Goal: Use online tool/utility: Use online tool/utility

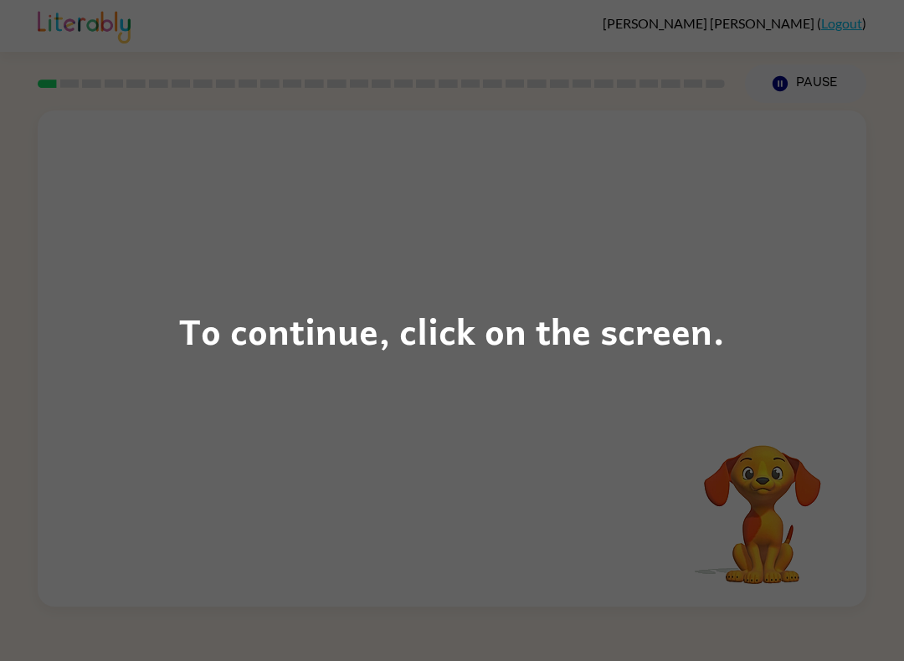
click at [777, 445] on div "To continue, click on the screen." at bounding box center [452, 330] width 904 height 661
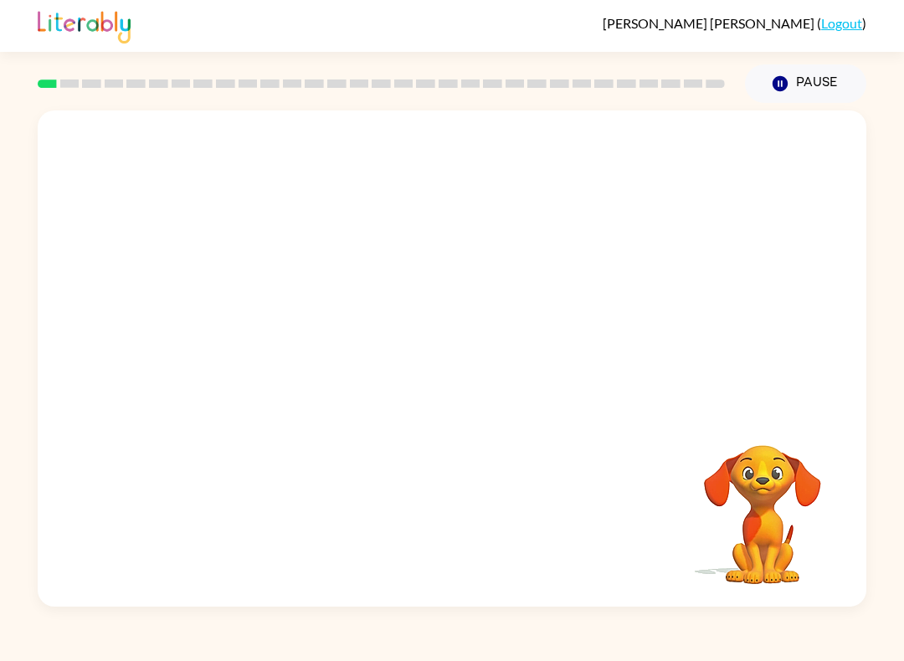
click at [718, 375] on div at bounding box center [452, 260] width 829 height 300
click at [192, 515] on div "Your browser must support playing .mp4 files to use Literably. Please try using…" at bounding box center [452, 358] width 829 height 496
click at [686, 579] on video "Your browser must support playing .mp4 files to use Literably. Please try using…" at bounding box center [762, 502] width 167 height 167
click at [794, 183] on video "Your browser must support playing .mp4 files to use Literably. Please try using…" at bounding box center [452, 260] width 829 height 300
click at [630, 380] on video "Your browser must support playing .mp4 files to use Literably. Please try using…" at bounding box center [452, 260] width 829 height 300
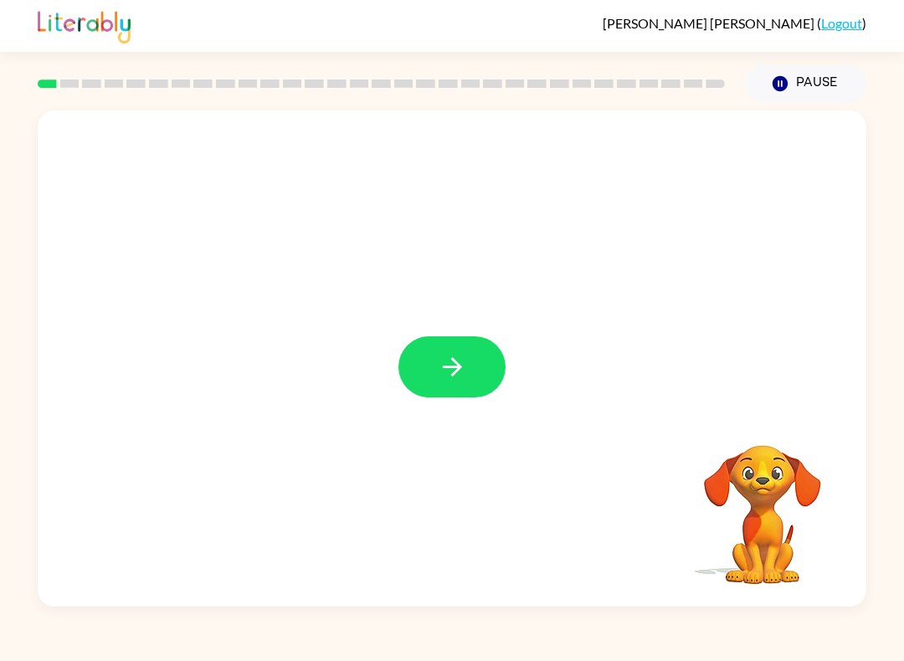
click at [466, 371] on icon "button" at bounding box center [452, 366] width 29 height 29
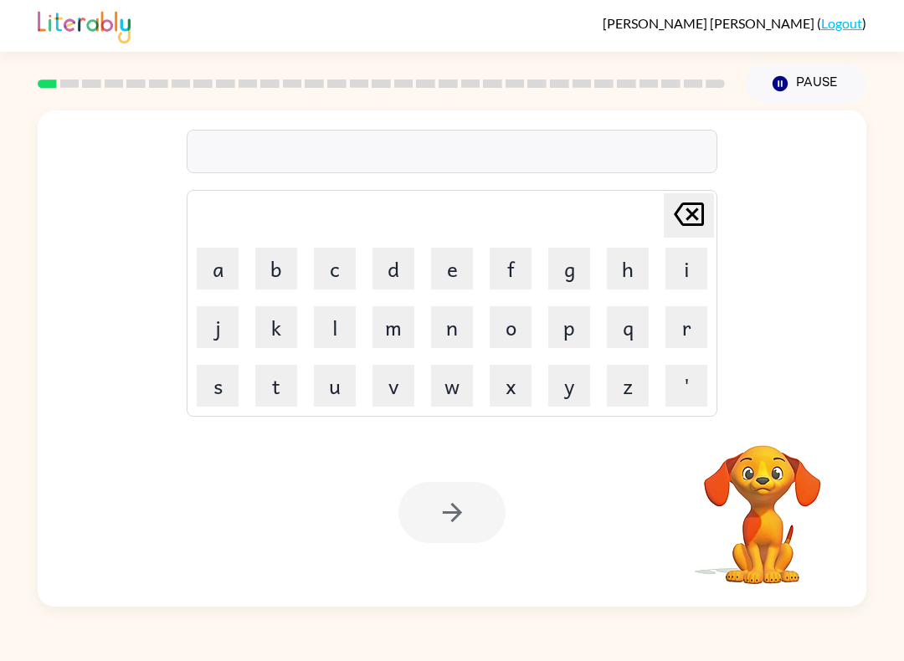
click at [275, 251] on button "b" at bounding box center [276, 269] width 42 height 42
click at [508, 319] on button "o" at bounding box center [511, 327] width 42 height 42
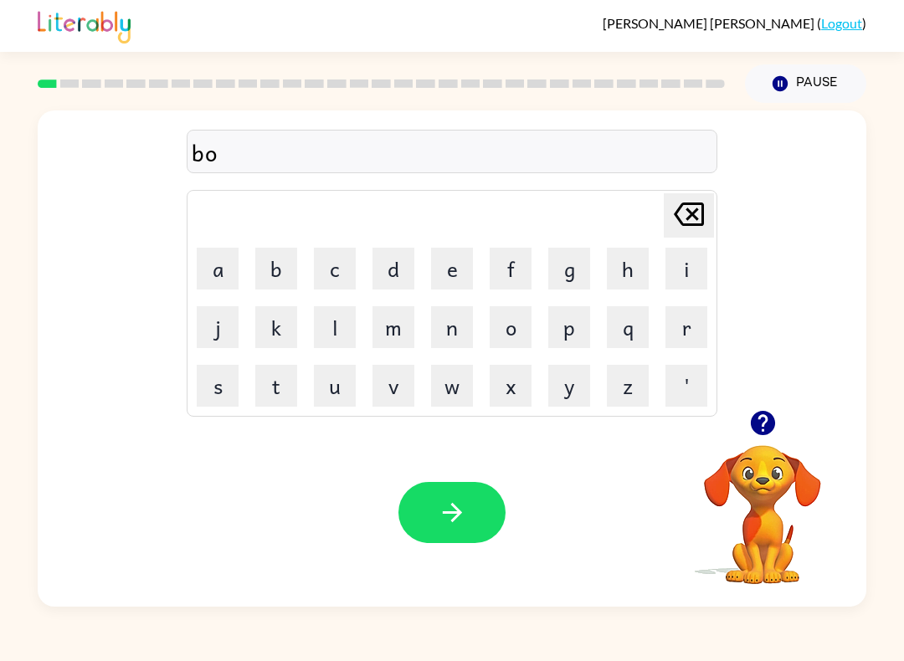
click at [673, 322] on button "r" at bounding box center [686, 327] width 42 height 42
click at [388, 274] on button "d" at bounding box center [393, 269] width 42 height 42
click at [439, 265] on button "e" at bounding box center [452, 269] width 42 height 42
click at [682, 327] on button "r" at bounding box center [686, 327] width 42 height 42
click at [469, 517] on button "button" at bounding box center [451, 512] width 107 height 61
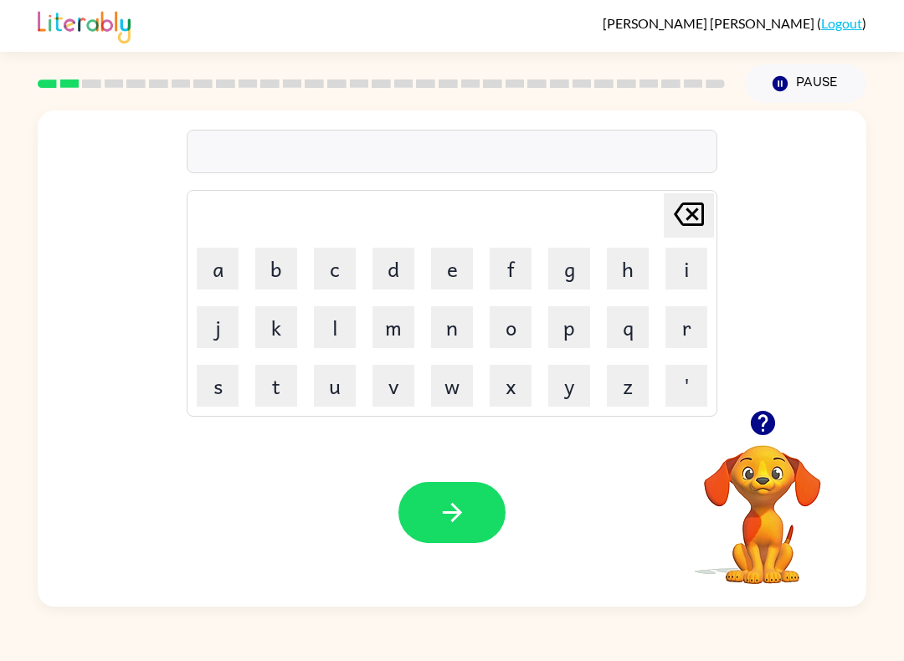
click at [784, 509] on video "Your browser must support playing .mp4 files to use Literably. Please try using…" at bounding box center [762, 502] width 167 height 167
click at [762, 431] on icon "button" at bounding box center [762, 422] width 29 height 29
click at [286, 285] on button "b" at bounding box center [276, 269] width 42 height 42
click at [684, 332] on button "r" at bounding box center [686, 327] width 42 height 42
click at [519, 331] on button "o" at bounding box center [511, 327] width 42 height 42
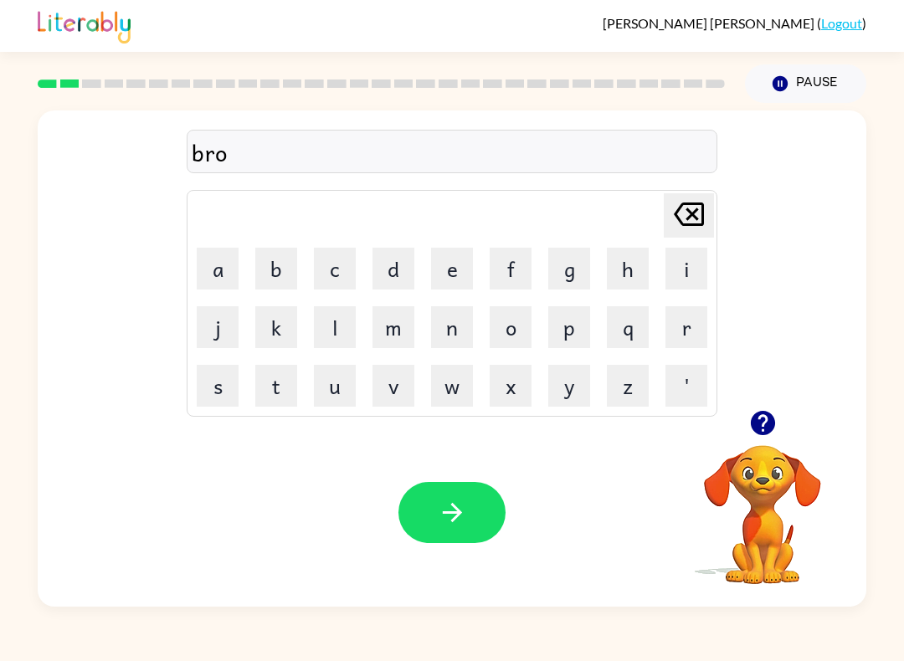
click at [459, 391] on button "w" at bounding box center [452, 386] width 42 height 42
click at [459, 326] on button "n" at bounding box center [452, 327] width 42 height 42
click at [475, 519] on button "button" at bounding box center [451, 512] width 107 height 61
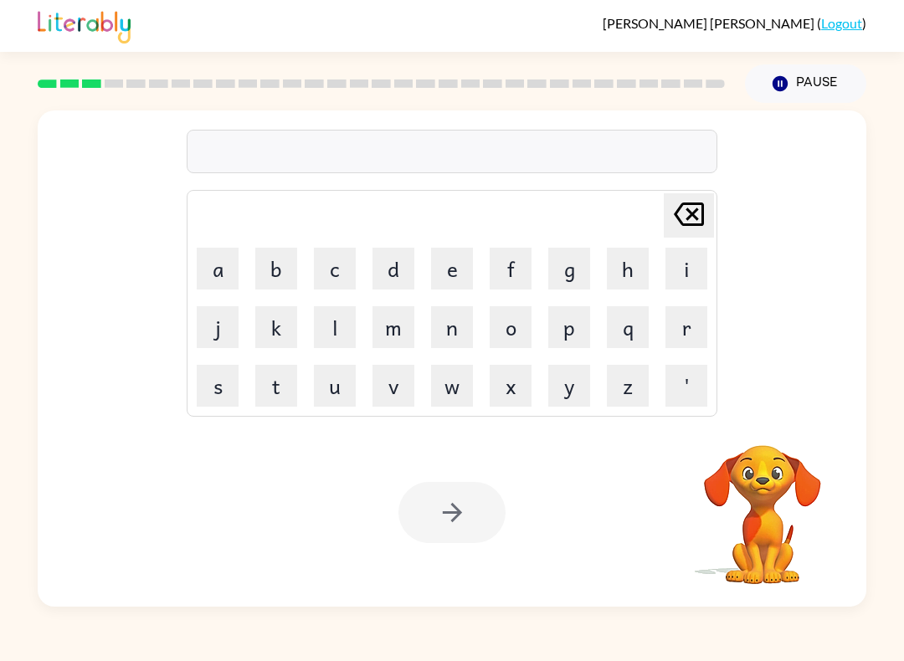
click at [392, 336] on button "m" at bounding box center [393, 327] width 42 height 42
click at [213, 255] on button "a" at bounding box center [218, 269] width 42 height 42
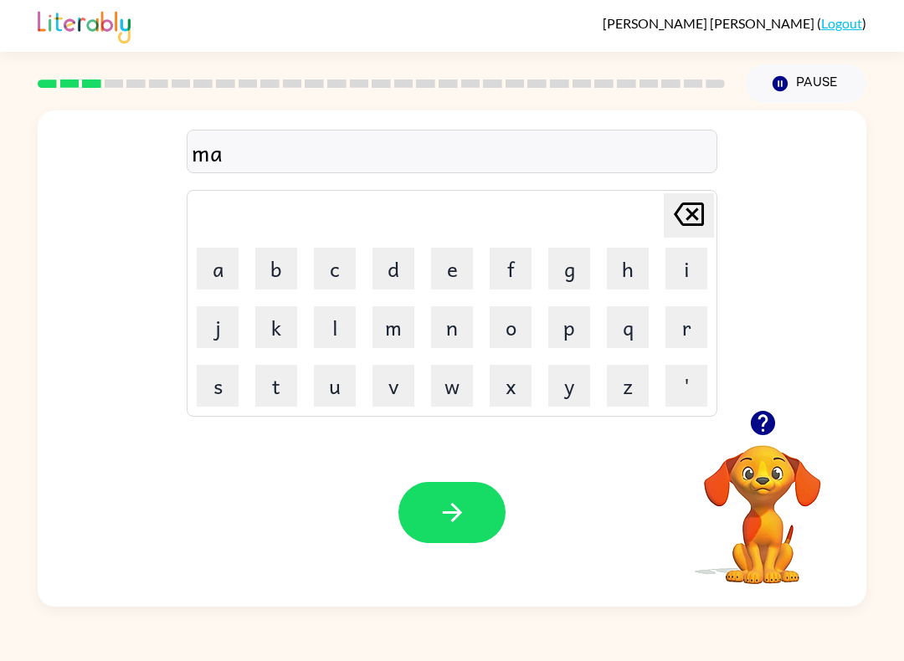
click at [308, 270] on td "c" at bounding box center [334, 268] width 57 height 57
click at [327, 268] on button "c" at bounding box center [335, 269] width 42 height 42
click at [618, 273] on button "h" at bounding box center [628, 269] width 42 height 42
click at [694, 267] on button "i" at bounding box center [686, 269] width 42 height 42
click at [465, 341] on button "n" at bounding box center [452, 327] width 42 height 42
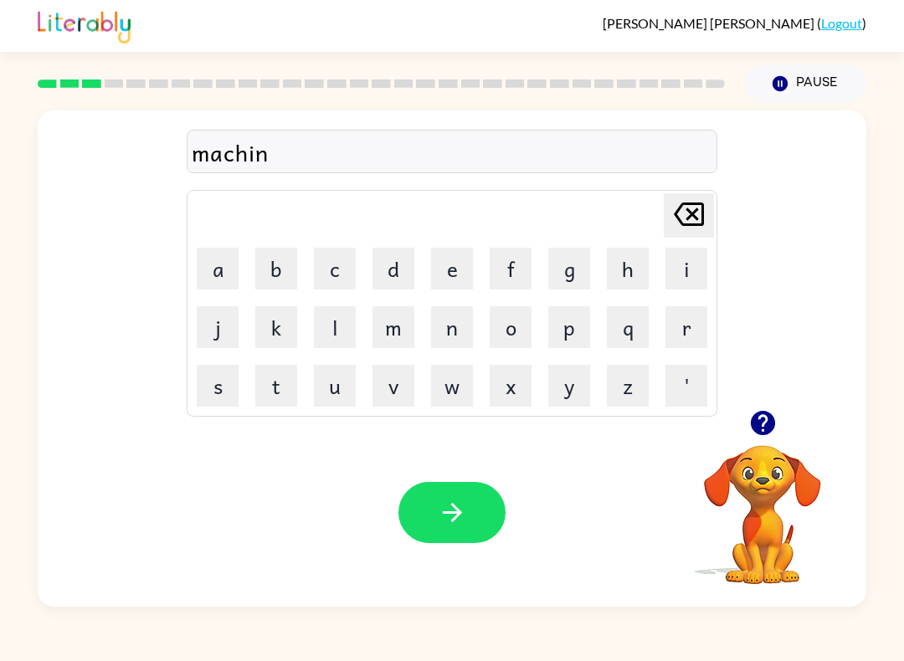
click at [474, 483] on button "button" at bounding box center [451, 512] width 107 height 61
click at [477, 511] on div at bounding box center [451, 512] width 107 height 61
click at [270, 388] on button "t" at bounding box center [276, 386] width 42 height 42
click at [666, 335] on button "r" at bounding box center [686, 327] width 42 height 42
click at [231, 268] on button "a" at bounding box center [218, 269] width 42 height 42
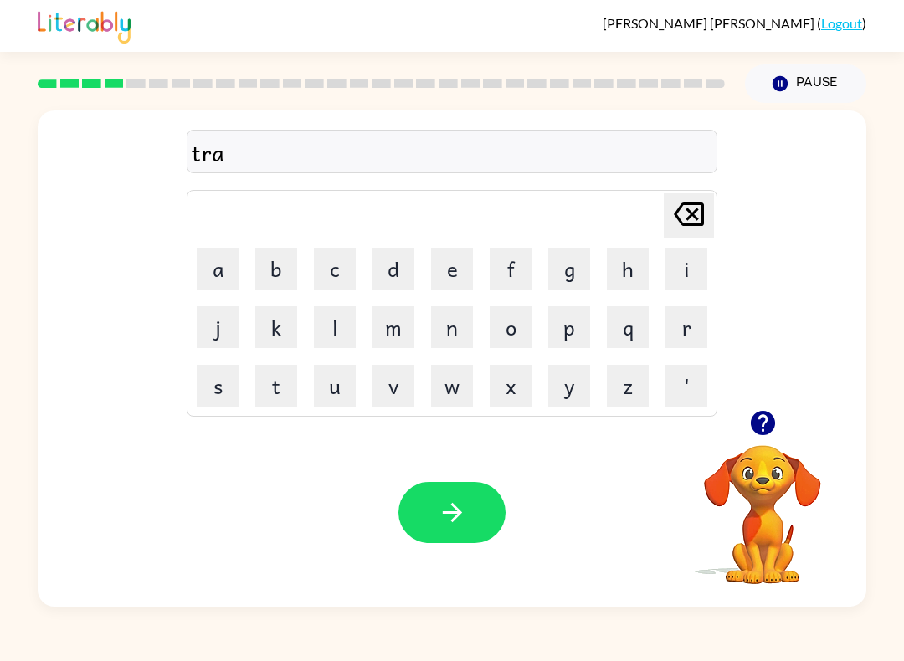
click at [684, 263] on button "i" at bounding box center [686, 269] width 42 height 42
click at [459, 340] on button "n" at bounding box center [452, 327] width 42 height 42
click at [444, 529] on button "button" at bounding box center [451, 512] width 107 height 61
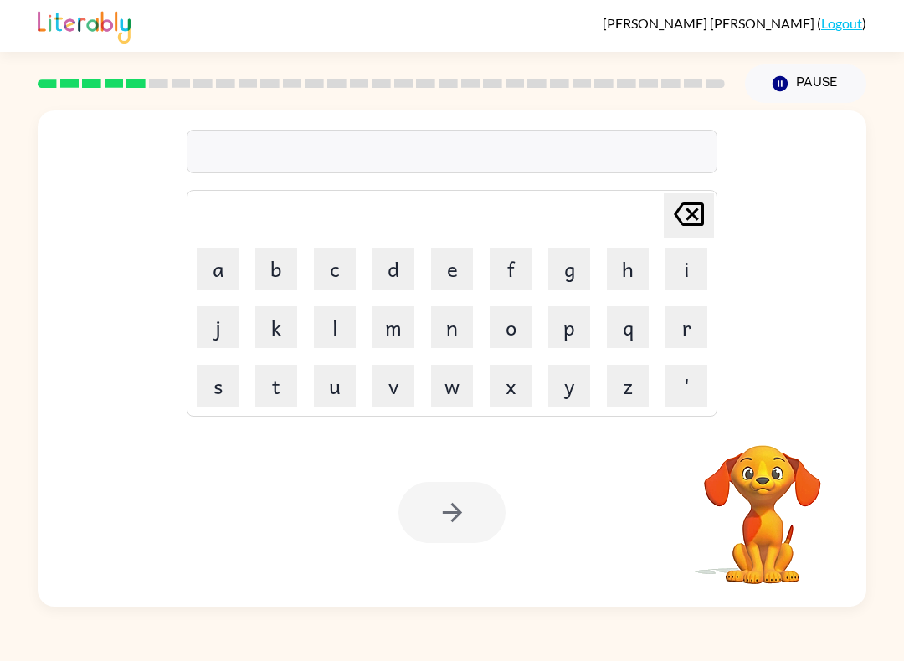
click at [408, 257] on button "d" at bounding box center [393, 269] width 42 height 42
click at [451, 265] on button "e" at bounding box center [452, 269] width 42 height 42
click at [521, 267] on button "f" at bounding box center [511, 269] width 42 height 42
click at [467, 269] on button "e" at bounding box center [452, 269] width 42 height 42
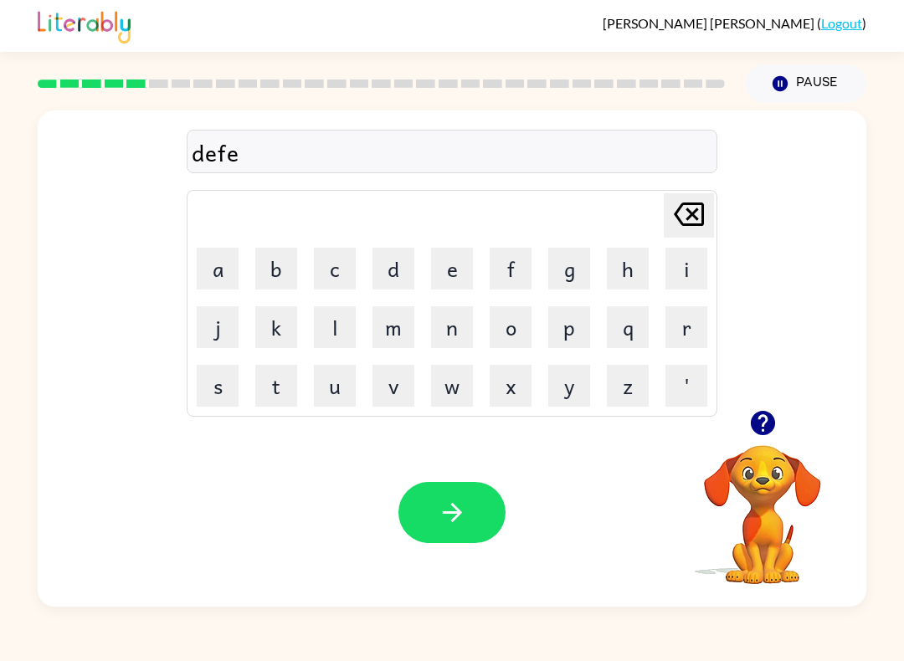
click at [469, 310] on button "n" at bounding box center [452, 327] width 42 height 42
click at [218, 398] on button "s" at bounding box center [218, 386] width 42 height 42
click at [703, 254] on button "i" at bounding box center [686, 269] width 42 height 42
click at [397, 386] on button "v" at bounding box center [393, 386] width 42 height 42
click at [452, 522] on icon "button" at bounding box center [451, 512] width 19 height 19
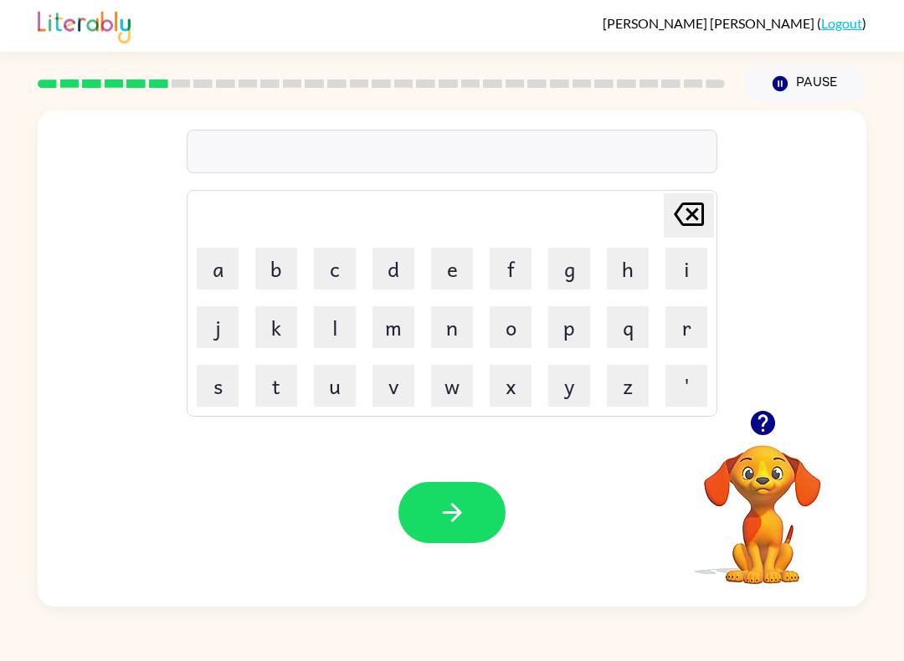
click at [398, 388] on button "v" at bounding box center [393, 386] width 42 height 42
click at [215, 258] on button "a" at bounding box center [218, 269] width 42 height 42
click at [347, 260] on button "c" at bounding box center [335, 269] width 42 height 42
click at [220, 273] on button "a" at bounding box center [218, 269] width 42 height 42
click at [699, 269] on button "i" at bounding box center [686, 269] width 42 height 42
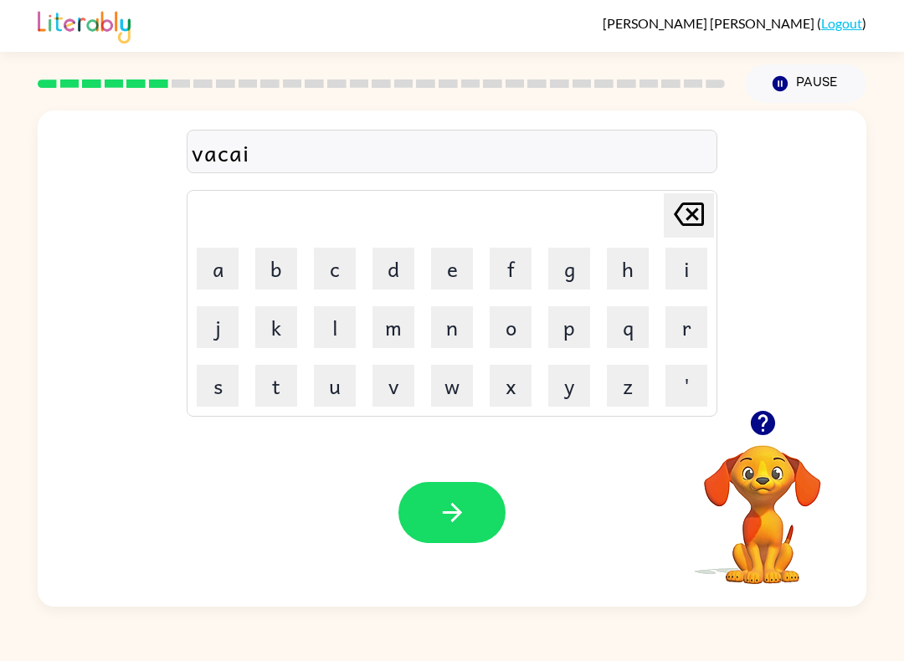
click at [341, 262] on button "c" at bounding box center [335, 269] width 42 height 42
click at [522, 340] on button "o" at bounding box center [511, 327] width 42 height 42
click at [449, 325] on button "n" at bounding box center [452, 327] width 42 height 42
click at [454, 532] on button "button" at bounding box center [451, 512] width 107 height 61
click at [453, 532] on div at bounding box center [451, 512] width 107 height 61
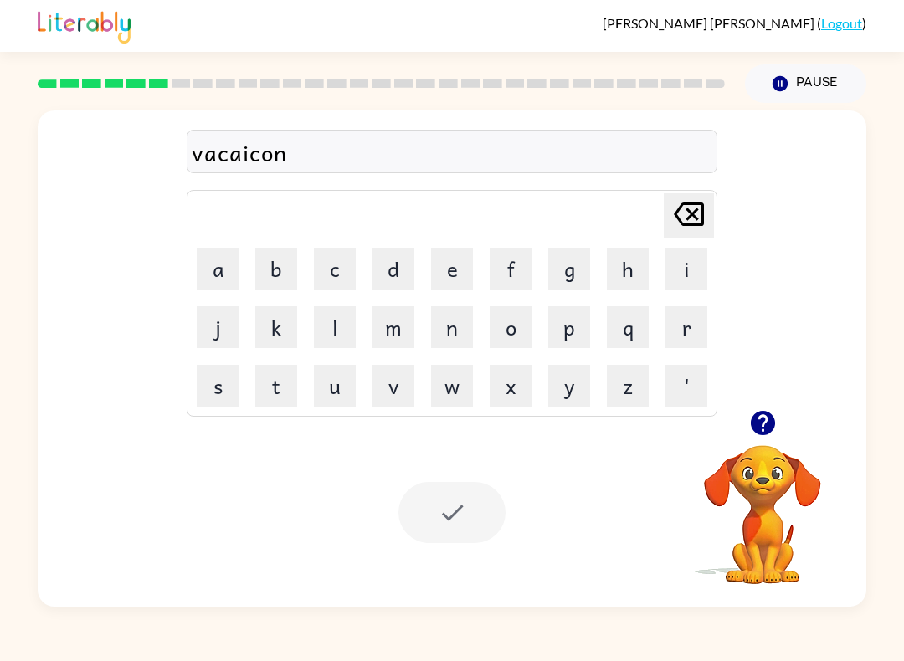
click at [432, 577] on div "Your browser must support playing .mp4 files to use Literably. Please try using…" at bounding box center [452, 512] width 829 height 188
click at [25, 481] on div "[PERSON_NAME] last character input a b c d e f g h i j k l m n o p q r s t u v …" at bounding box center [452, 355] width 904 height 504
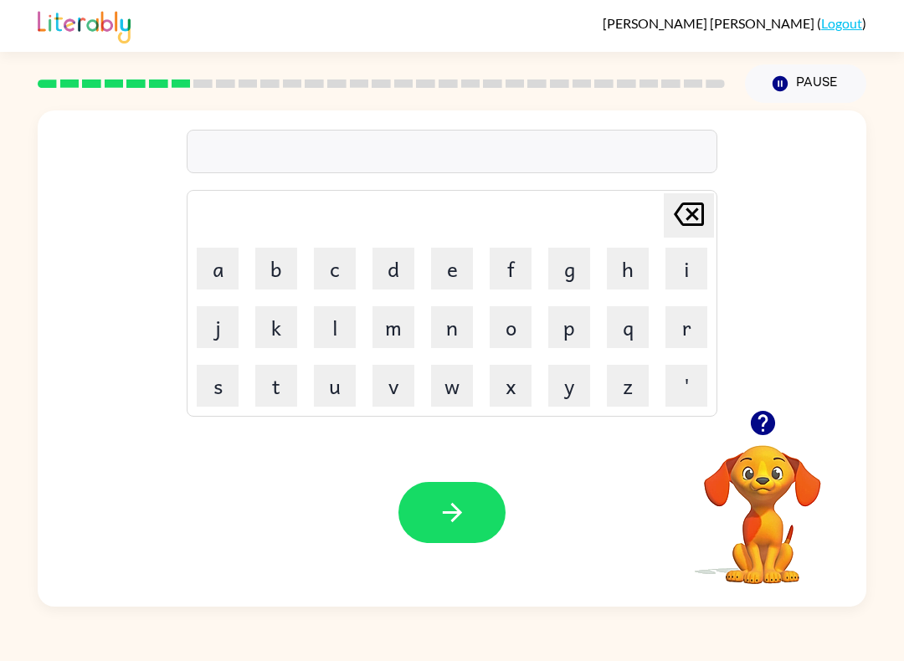
click at [556, 344] on button "p" at bounding box center [569, 327] width 42 height 42
click at [336, 384] on button "u" at bounding box center [335, 386] width 42 height 42
click at [378, 270] on button "d" at bounding box center [393, 269] width 42 height 42
click at [444, 282] on button "e" at bounding box center [452, 269] width 42 height 42
click at [321, 330] on button "l" at bounding box center [335, 327] width 42 height 42
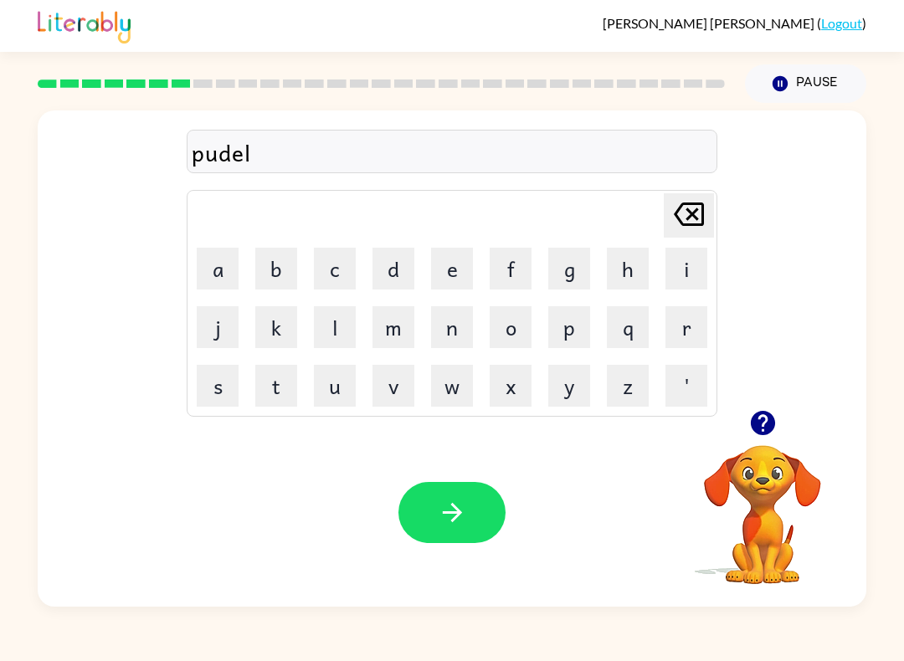
click at [441, 495] on button "button" at bounding box center [451, 512] width 107 height 61
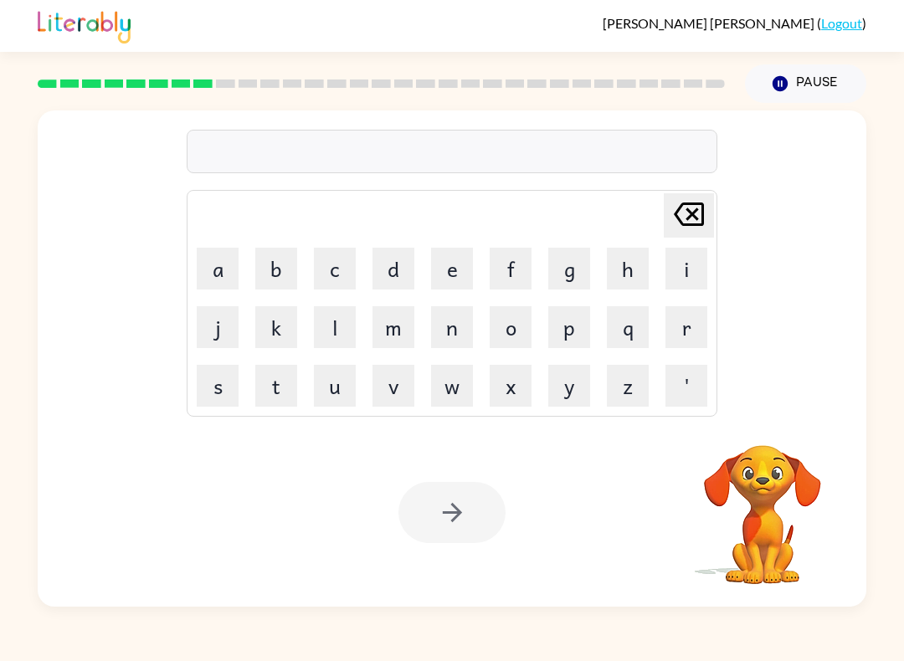
click at [408, 330] on button "m" at bounding box center [393, 327] width 42 height 42
click at [704, 252] on button "i" at bounding box center [686, 269] width 42 height 42
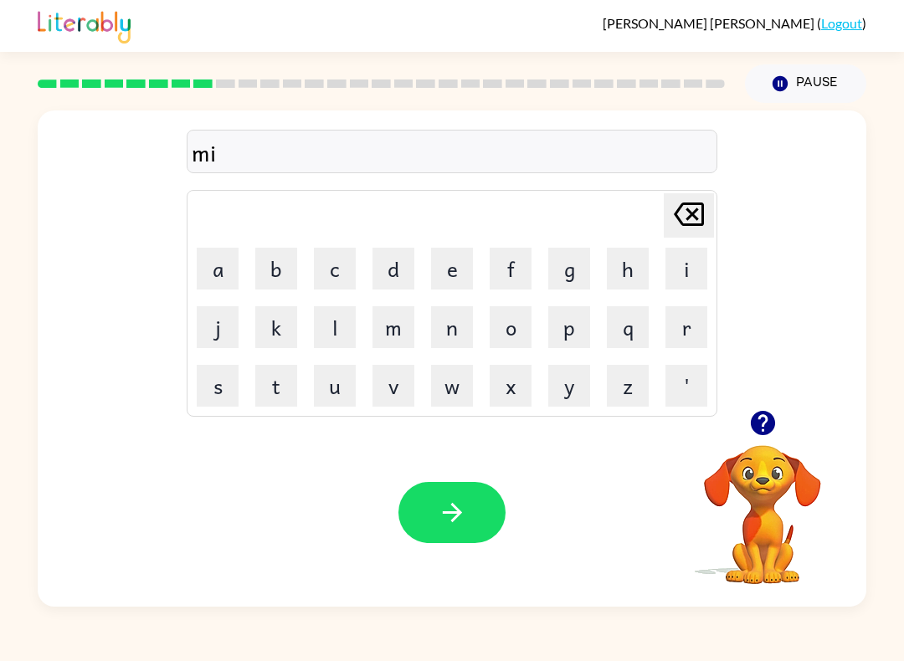
click at [675, 341] on button "r" at bounding box center [686, 327] width 42 height 42
click at [222, 393] on button "s" at bounding box center [218, 386] width 42 height 42
click at [693, 203] on icon "[PERSON_NAME] last character input" at bounding box center [689, 214] width 40 height 40
click at [198, 274] on button "a" at bounding box center [218, 269] width 42 height 42
click at [344, 274] on button "c" at bounding box center [335, 269] width 42 height 42
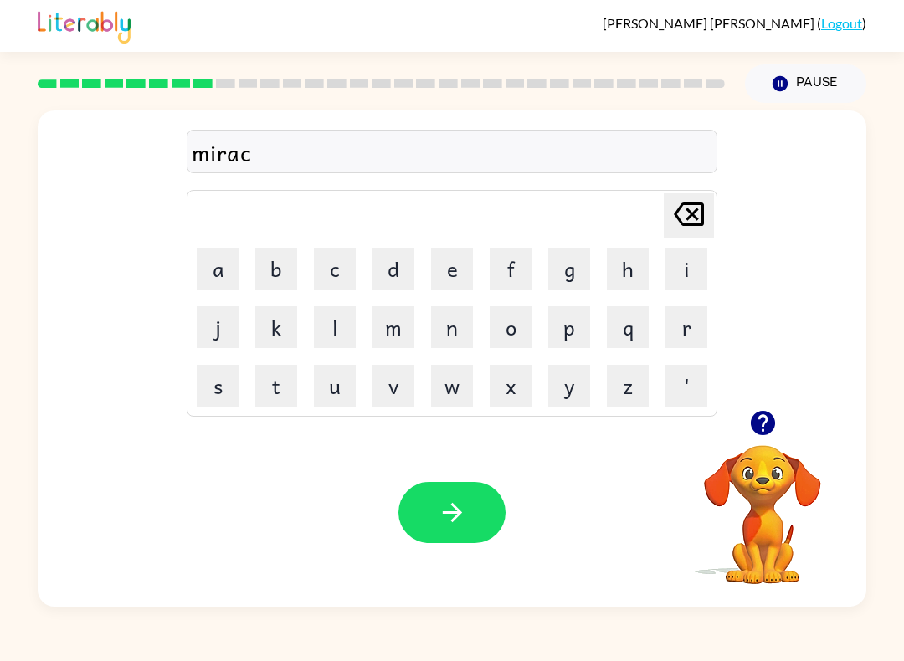
click at [522, 330] on button "o" at bounding box center [511, 327] width 42 height 42
click at [314, 333] on button "l" at bounding box center [335, 327] width 42 height 42
click at [482, 531] on button "button" at bounding box center [451, 512] width 107 height 61
click at [387, 347] on button "m" at bounding box center [393, 327] width 42 height 42
click at [673, 257] on button "i" at bounding box center [686, 269] width 42 height 42
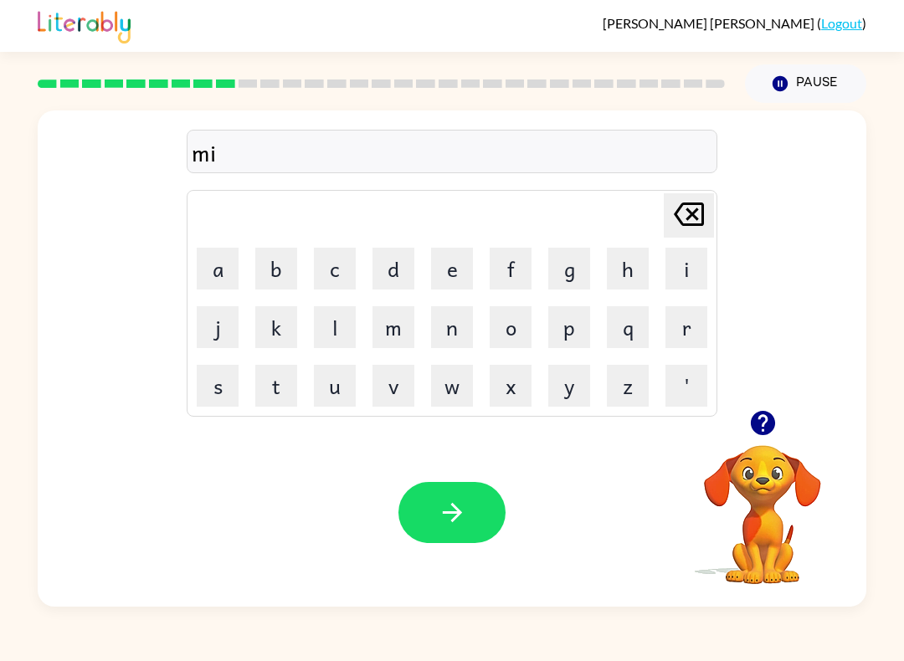
click at [381, 262] on button "d" at bounding box center [393, 269] width 42 height 42
click at [408, 324] on button "m" at bounding box center [393, 327] width 42 height 42
click at [531, 311] on button "o" at bounding box center [511, 327] width 42 height 42
click at [690, 336] on button "r" at bounding box center [686, 327] width 42 height 42
click at [457, 342] on button "n" at bounding box center [452, 327] width 42 height 42
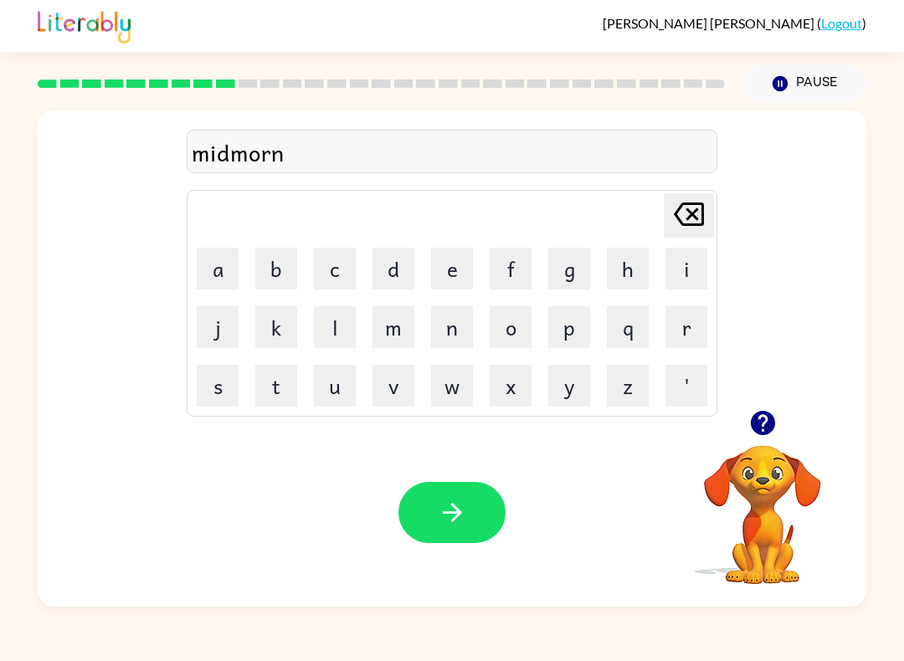
click at [686, 270] on button "i" at bounding box center [686, 269] width 42 height 42
click at [470, 326] on button "n" at bounding box center [452, 327] width 42 height 42
click at [830, 597] on div "Your browser must support playing .mp4 files to use Literably. Please try using…" at bounding box center [452, 512] width 829 height 188
click at [573, 276] on button "g" at bounding box center [569, 269] width 42 height 42
click at [475, 500] on button "button" at bounding box center [451, 512] width 107 height 61
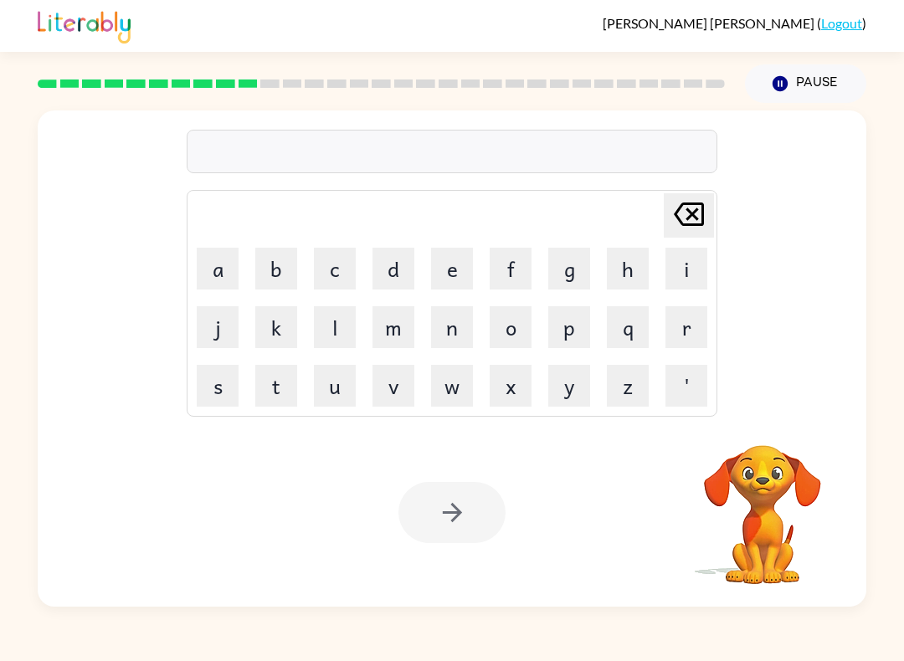
click at [770, 416] on div "[PERSON_NAME] last character input a b c d e f g h i j k l m n o p q r s t u v …" at bounding box center [452, 358] width 829 height 496
click at [407, 267] on button "d" at bounding box center [393, 269] width 42 height 42
click at [684, 264] on button "i" at bounding box center [686, 269] width 42 height 42
click at [234, 390] on button "s" at bounding box center [218, 386] width 42 height 42
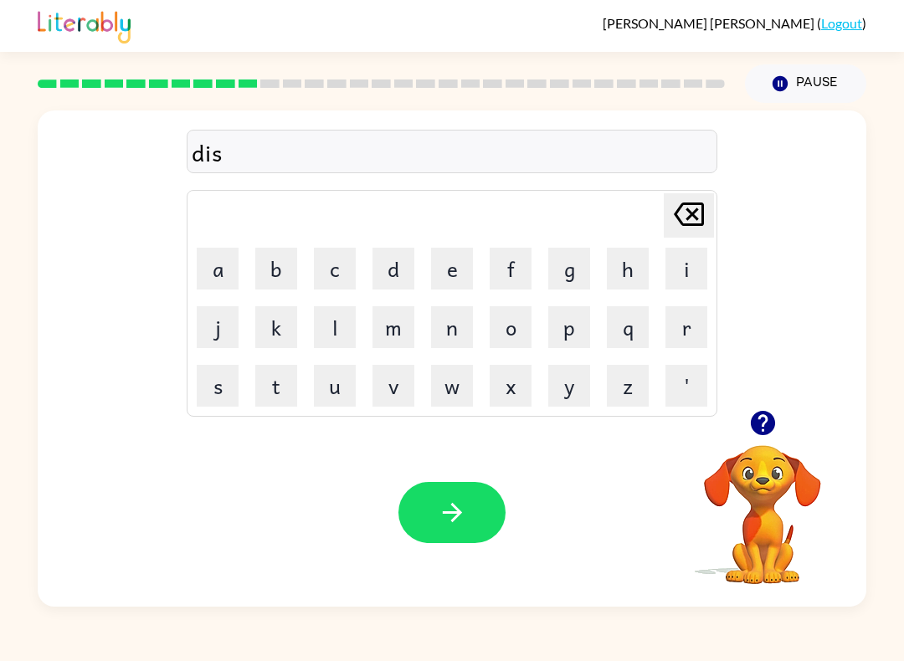
click at [287, 374] on button "t" at bounding box center [276, 386] width 42 height 42
click at [349, 397] on button "u" at bounding box center [335, 386] width 42 height 42
click at [223, 377] on button "s" at bounding box center [218, 386] width 42 height 42
click at [295, 369] on button "t" at bounding box center [276, 386] width 42 height 42
click at [442, 506] on icon "button" at bounding box center [452, 512] width 29 height 29
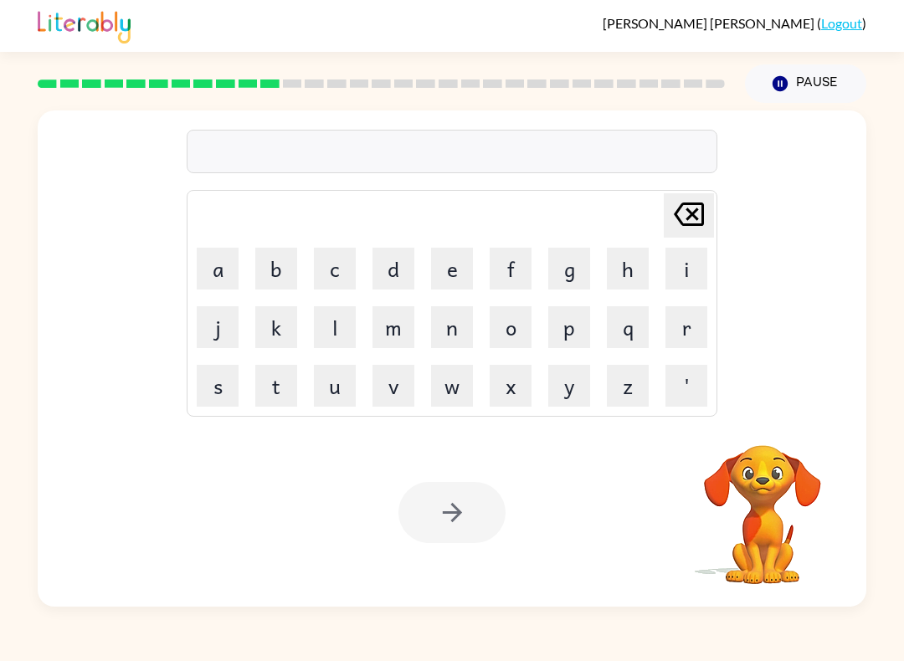
click at [683, 324] on button "r" at bounding box center [686, 327] width 42 height 42
click at [513, 339] on button "o" at bounding box center [511, 327] width 42 height 42
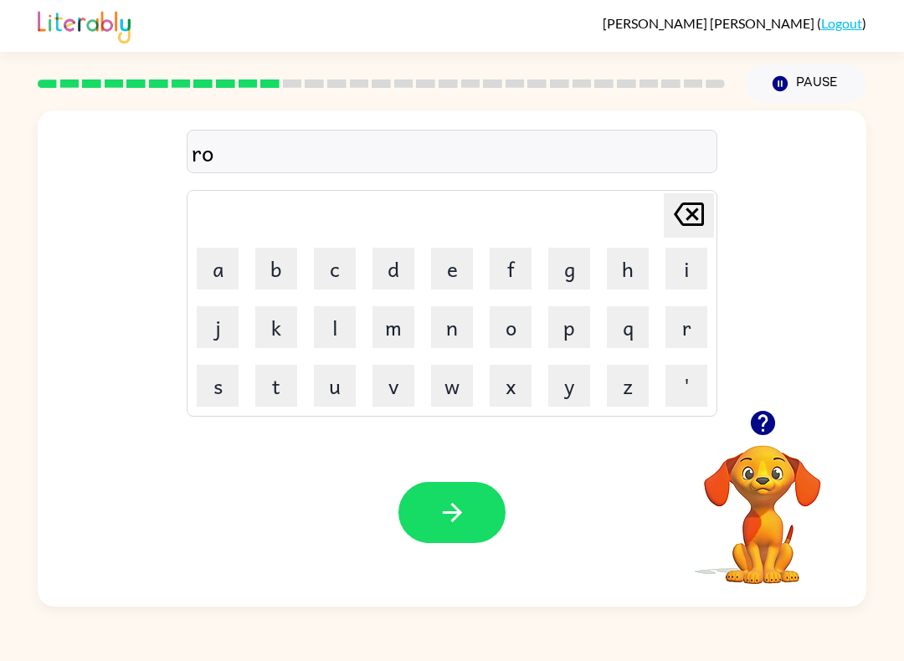
click at [224, 272] on button "a" at bounding box center [218, 269] width 42 height 42
click at [387, 251] on button "d" at bounding box center [393, 269] width 42 height 42
click at [458, 486] on button "button" at bounding box center [451, 512] width 107 height 61
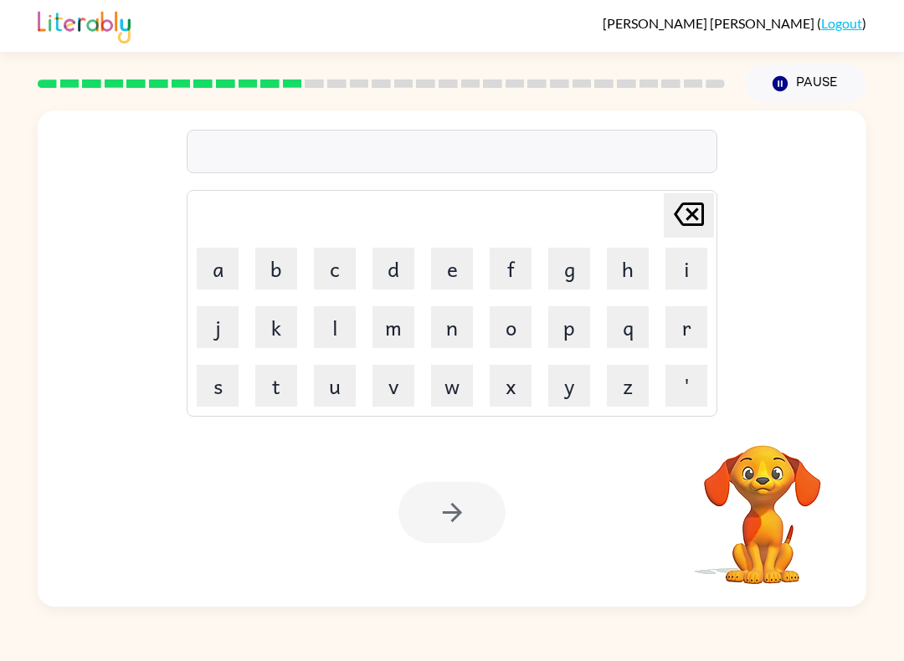
click at [334, 388] on button "u" at bounding box center [335, 386] width 42 height 42
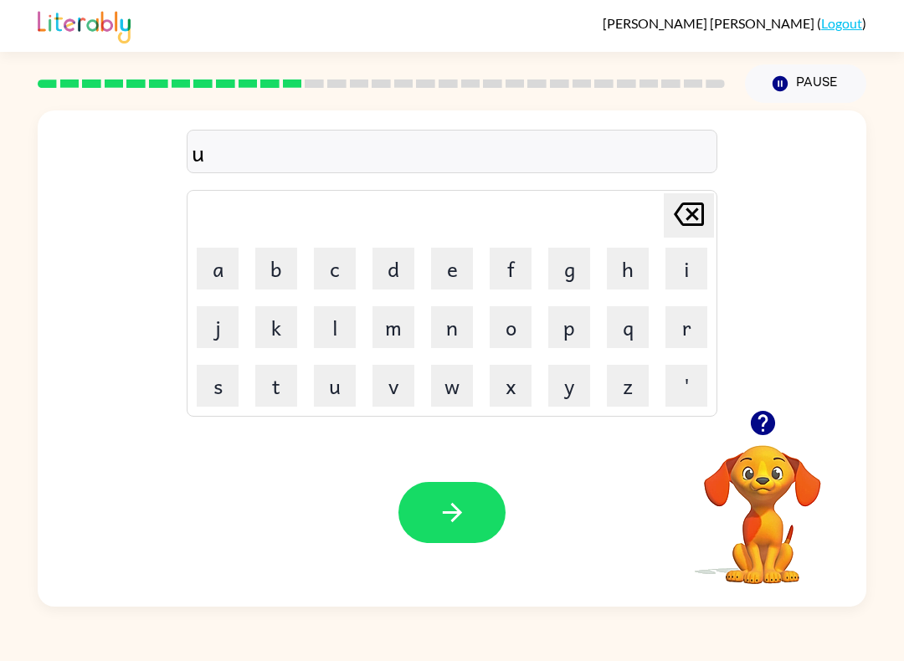
click at [575, 327] on button "p" at bounding box center [569, 327] width 42 height 42
click at [572, 276] on button "g" at bounding box center [569, 269] width 42 height 42
click at [676, 313] on button "r" at bounding box center [686, 327] width 42 height 42
click at [229, 282] on button "a" at bounding box center [218, 269] width 42 height 42
click at [401, 281] on button "d" at bounding box center [393, 269] width 42 height 42
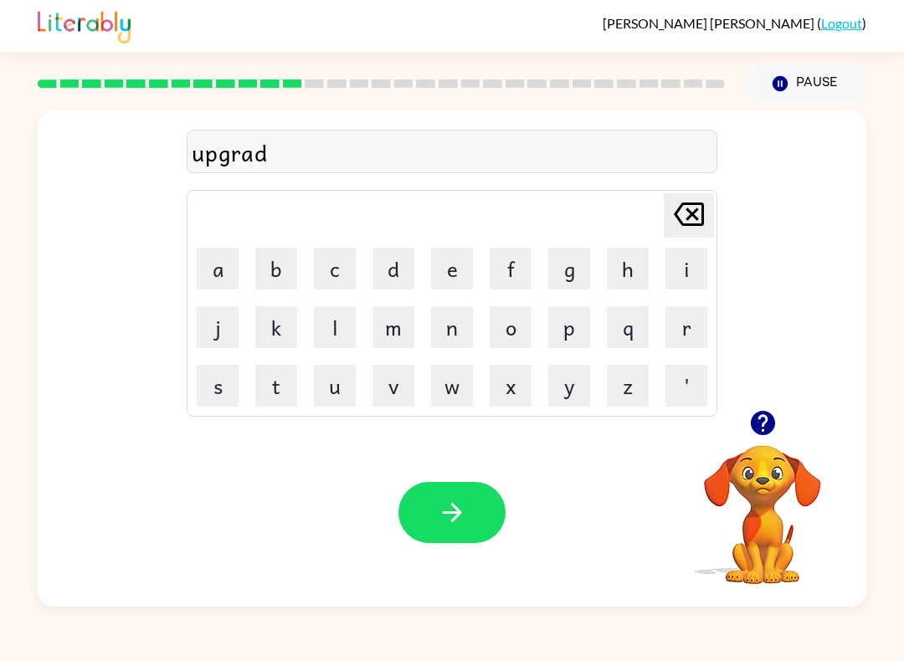
click at [400, 280] on button "d" at bounding box center [393, 269] width 42 height 42
click at [490, 507] on button "button" at bounding box center [451, 512] width 107 height 61
click at [704, 221] on icon at bounding box center [689, 214] width 30 height 23
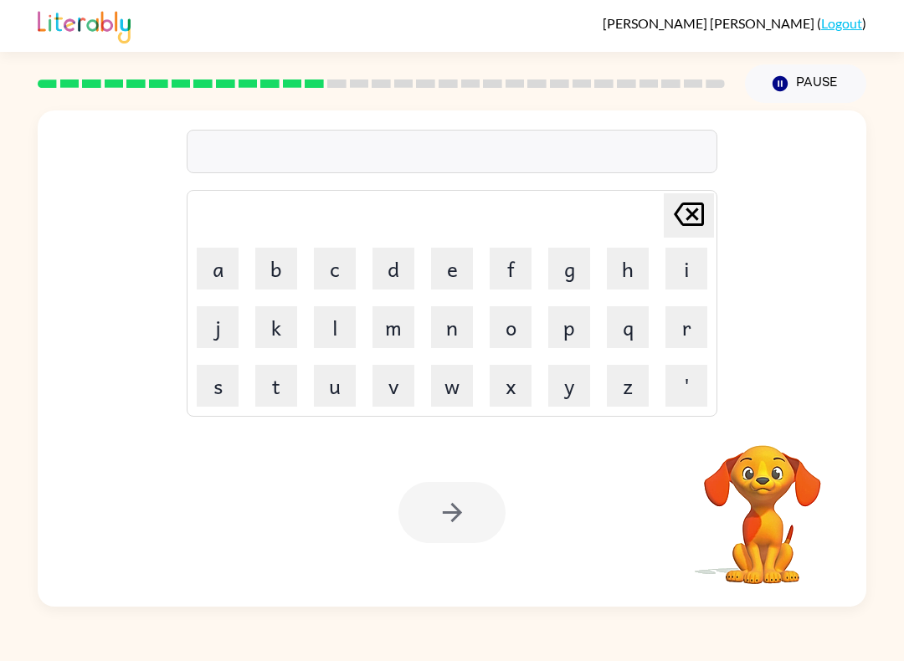
click at [405, 331] on button "m" at bounding box center [393, 327] width 42 height 42
click at [215, 267] on button "a" at bounding box center [218, 269] width 42 height 42
click at [386, 270] on button "d" at bounding box center [393, 269] width 42 height 42
click at [468, 328] on button "n" at bounding box center [452, 327] width 42 height 42
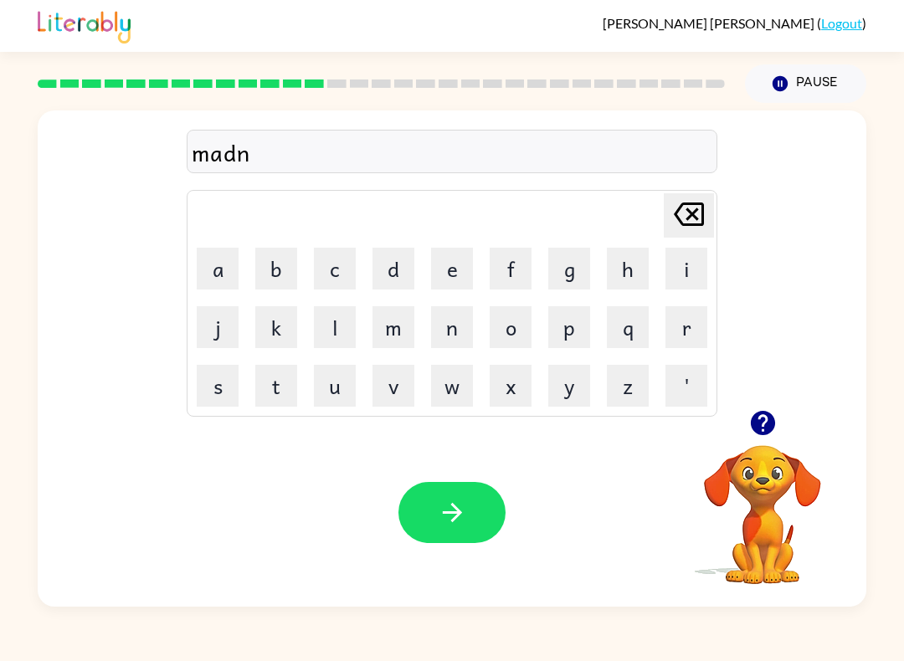
click at [455, 280] on button "e" at bounding box center [452, 269] width 42 height 42
click at [233, 394] on button "s" at bounding box center [218, 386] width 42 height 42
click at [232, 394] on button "s" at bounding box center [218, 386] width 42 height 42
click at [460, 499] on icon "button" at bounding box center [452, 512] width 29 height 29
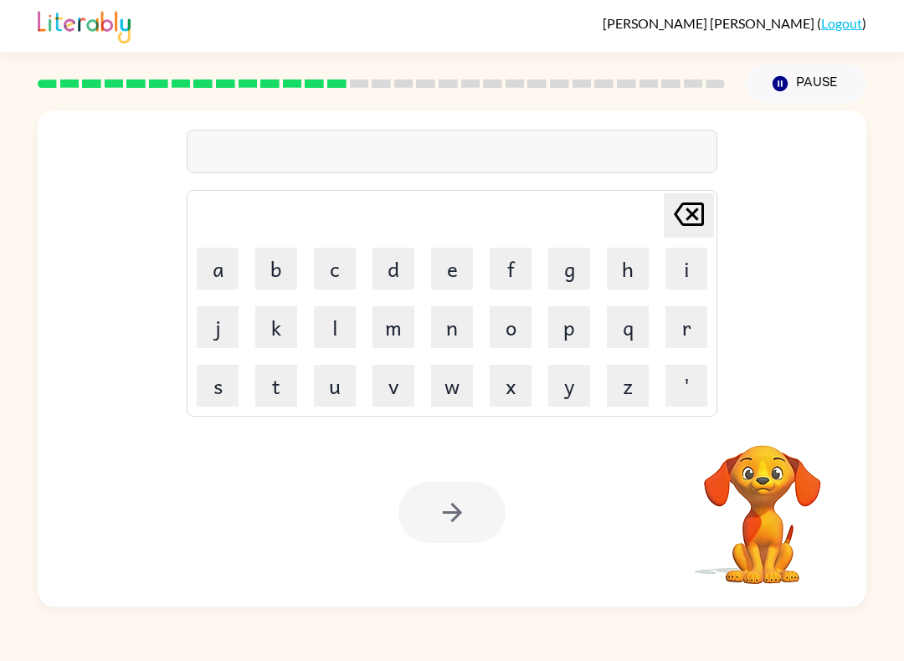
click at [266, 287] on button "b" at bounding box center [276, 269] width 42 height 42
click at [524, 319] on button "o" at bounding box center [511, 327] width 42 height 42
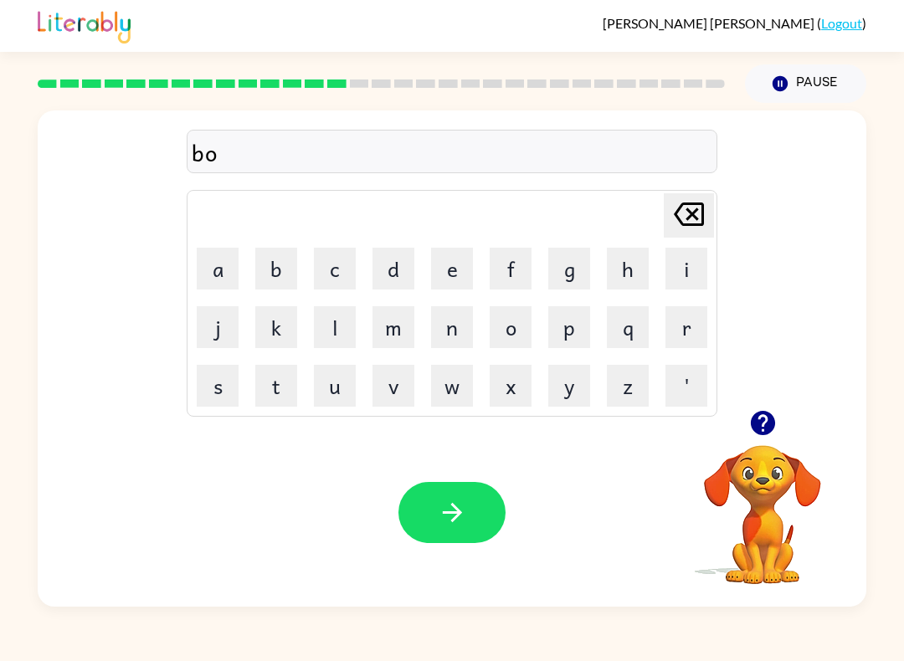
click at [457, 327] on button "n" at bounding box center [452, 327] width 42 height 42
click at [439, 272] on button "e" at bounding box center [452, 269] width 42 height 42
click at [233, 366] on button "s" at bounding box center [218, 386] width 42 height 42
click at [444, 507] on icon "button" at bounding box center [452, 512] width 29 height 29
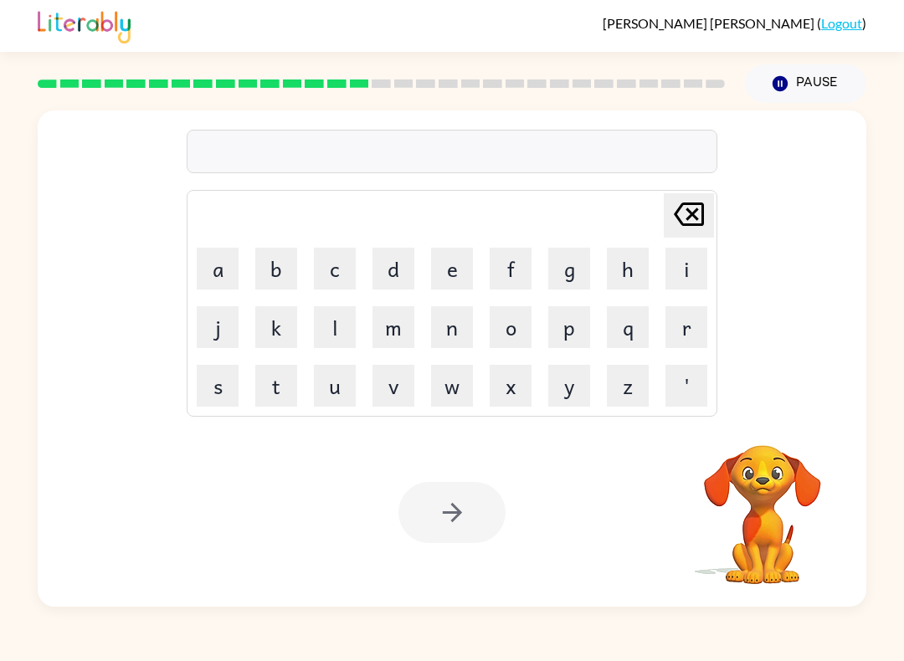
click at [222, 387] on button "s" at bounding box center [218, 386] width 42 height 42
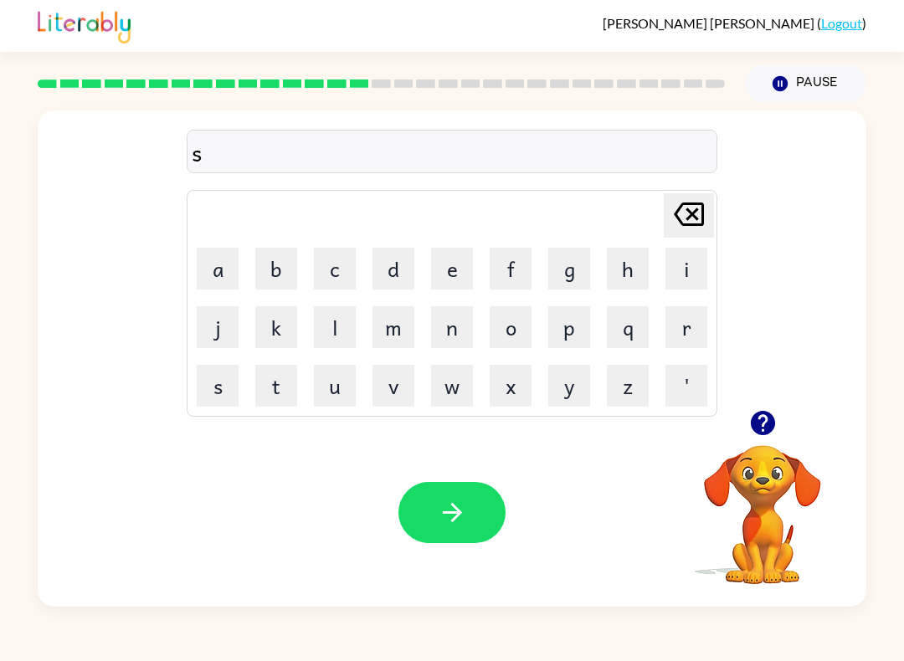
click at [451, 382] on button "w" at bounding box center [452, 386] width 42 height 42
click at [520, 315] on button "o" at bounding box center [511, 327] width 42 height 42
click at [706, 325] on button "r" at bounding box center [686, 327] width 42 height 42
click at [411, 323] on button "m" at bounding box center [393, 327] width 42 height 42
click at [443, 529] on button "button" at bounding box center [451, 512] width 107 height 61
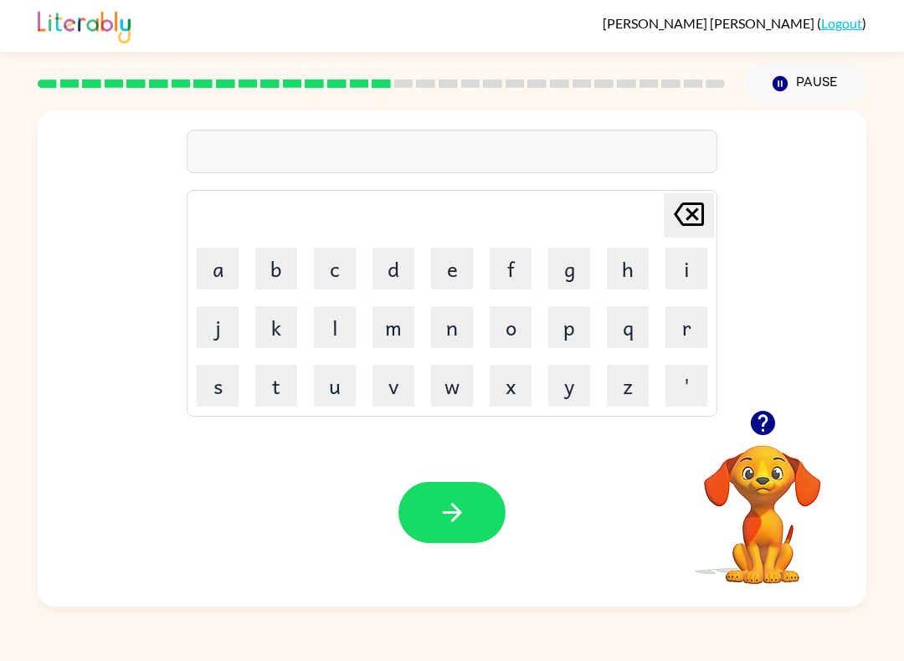
click at [767, 413] on icon "button" at bounding box center [762, 423] width 24 height 24
click at [448, 378] on button "w" at bounding box center [452, 386] width 42 height 42
click at [694, 318] on button "r" at bounding box center [686, 327] width 42 height 42
click at [227, 264] on button "a" at bounding box center [218, 269] width 42 height 42
click at [752, 421] on icon "button" at bounding box center [762, 423] width 24 height 24
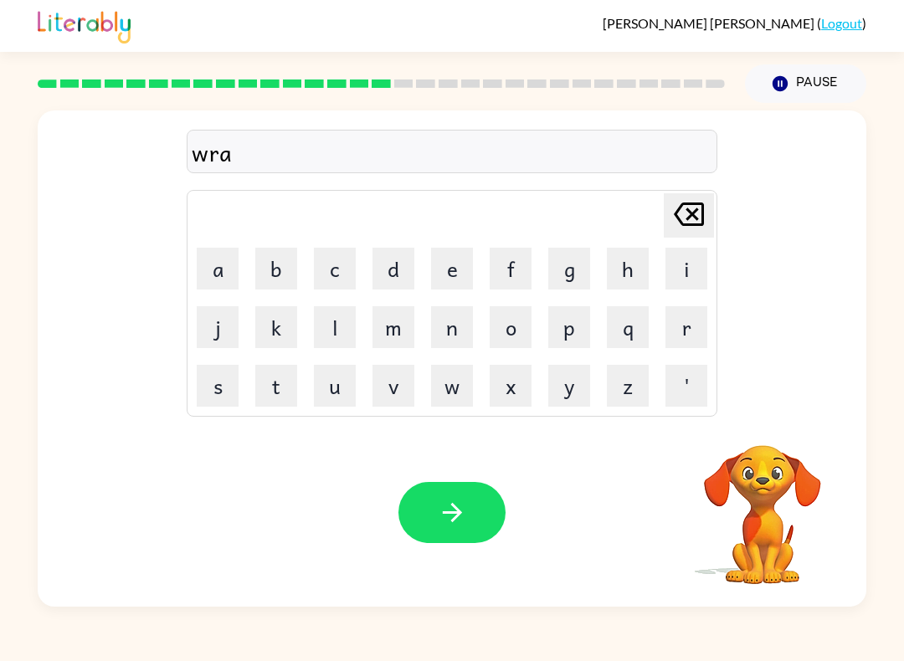
click at [394, 330] on button "m" at bounding box center [393, 327] width 42 height 42
click at [497, 506] on button "button" at bounding box center [451, 512] width 107 height 61
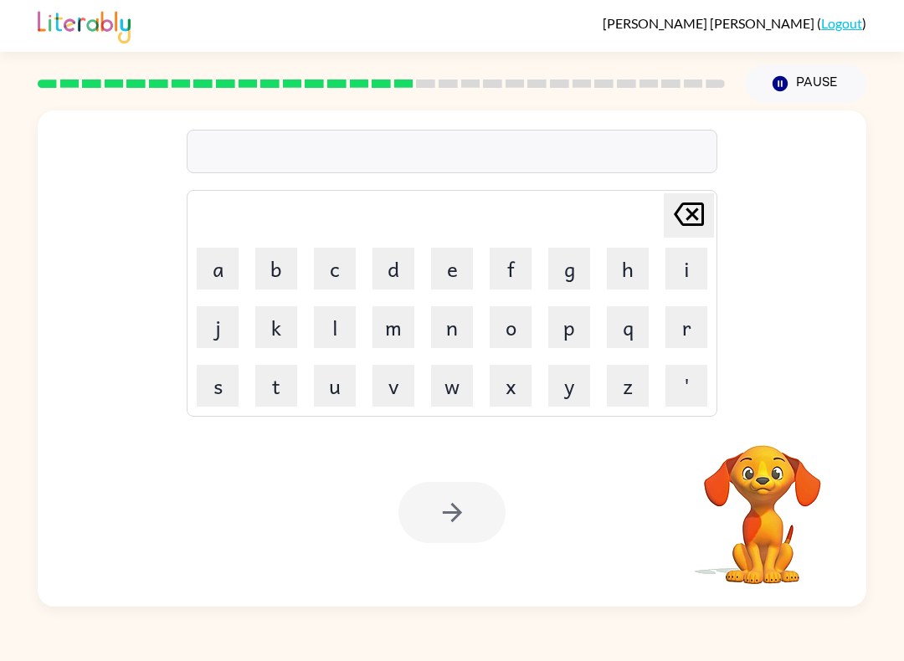
click at [289, 259] on button "b" at bounding box center [276, 269] width 42 height 42
click at [689, 322] on button "r" at bounding box center [686, 327] width 42 height 42
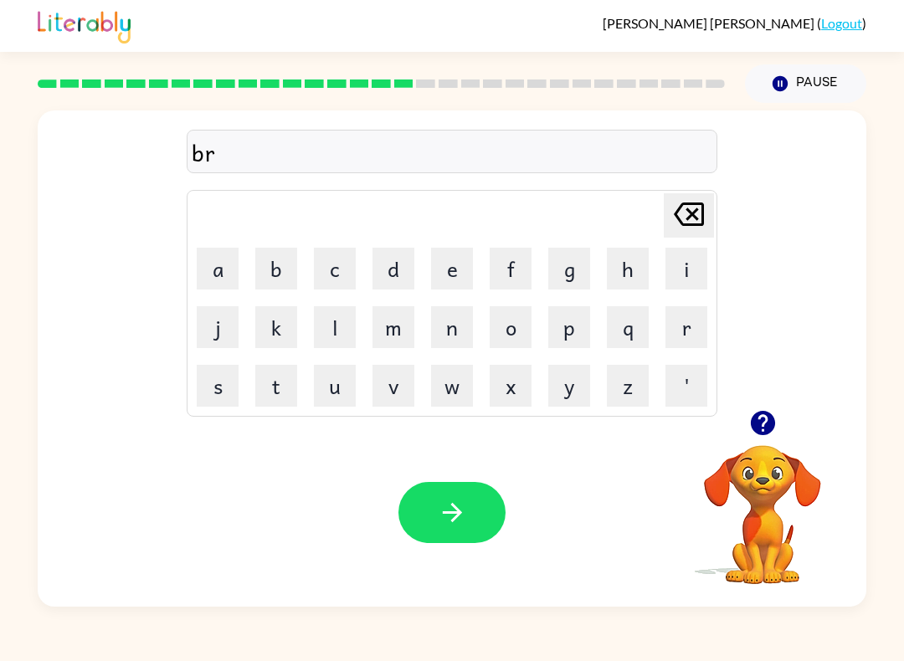
click at [689, 278] on button "i" at bounding box center [686, 269] width 42 height 42
click at [459, 322] on button "n" at bounding box center [452, 327] width 42 height 42
click at [701, 254] on button "i" at bounding box center [686, 269] width 42 height 42
click at [458, 327] on button "n" at bounding box center [452, 327] width 42 height 42
click at [574, 271] on button "g" at bounding box center [569, 269] width 42 height 42
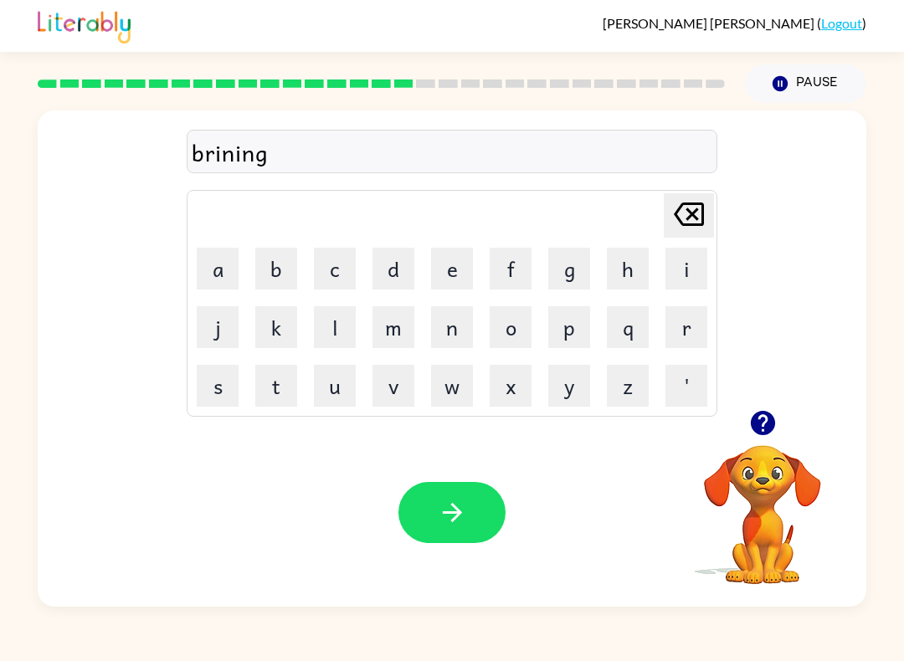
click at [465, 495] on button "button" at bounding box center [451, 512] width 107 height 61
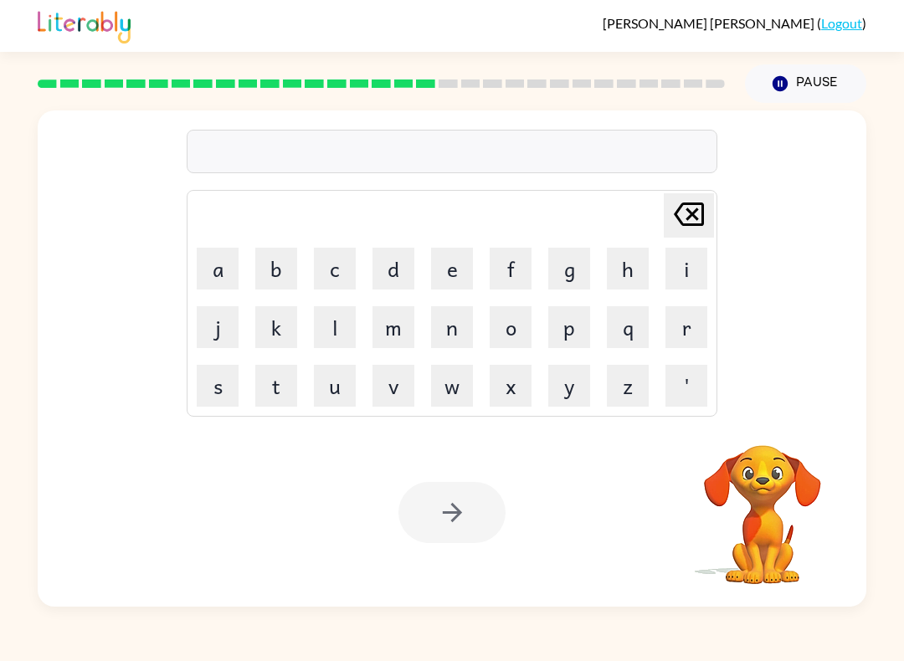
click at [676, 334] on button "r" at bounding box center [686, 327] width 42 height 42
click at [678, 270] on button "i" at bounding box center [686, 269] width 42 height 42
click at [228, 399] on button "s" at bounding box center [218, 386] width 42 height 42
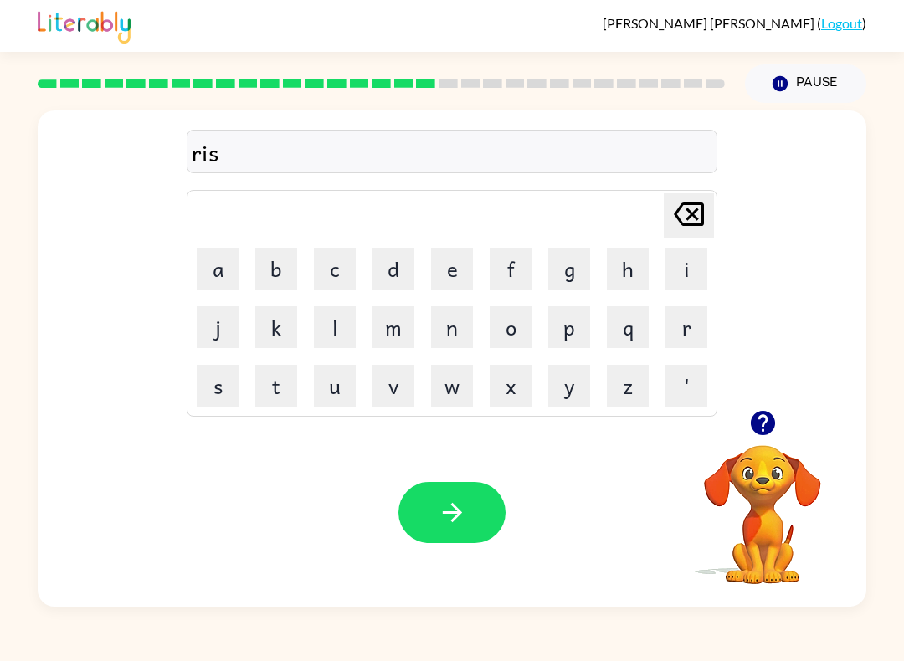
click at [280, 321] on button "k" at bounding box center [276, 327] width 42 height 42
click at [465, 259] on button "e" at bounding box center [452, 269] width 42 height 42
click at [218, 377] on button "s" at bounding box center [218, 386] width 42 height 42
click at [430, 492] on button "button" at bounding box center [451, 512] width 107 height 61
click at [421, 515] on div at bounding box center [451, 512] width 107 height 61
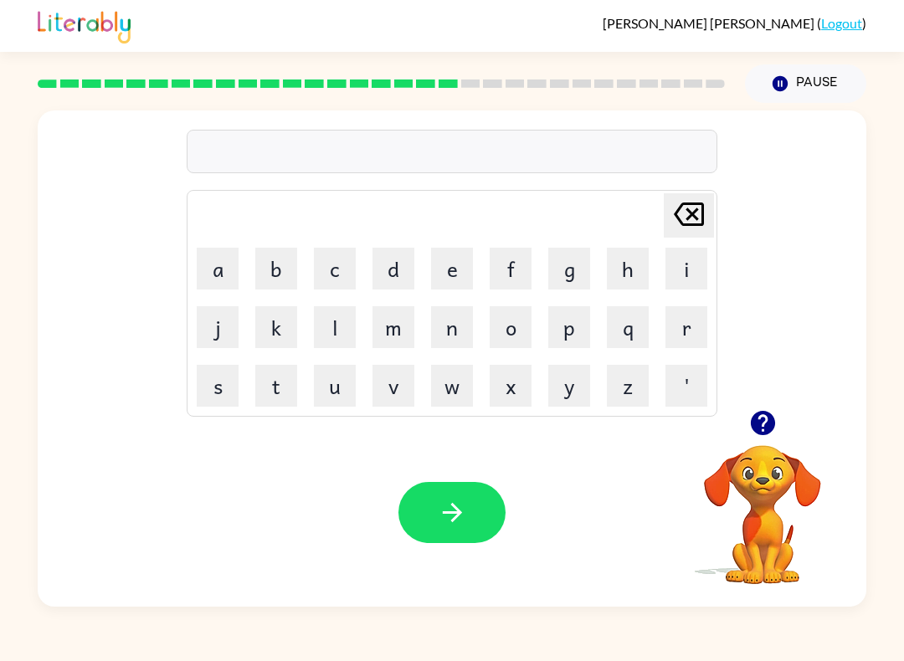
click at [211, 284] on button "a" at bounding box center [218, 269] width 42 height 42
click at [685, 326] on button "r" at bounding box center [686, 327] width 42 height 42
click at [388, 262] on button "d" at bounding box center [393, 269] width 42 height 42
click at [452, 262] on button "e" at bounding box center [452, 269] width 42 height 42
click at [353, 272] on button "c" at bounding box center [335, 269] width 42 height 42
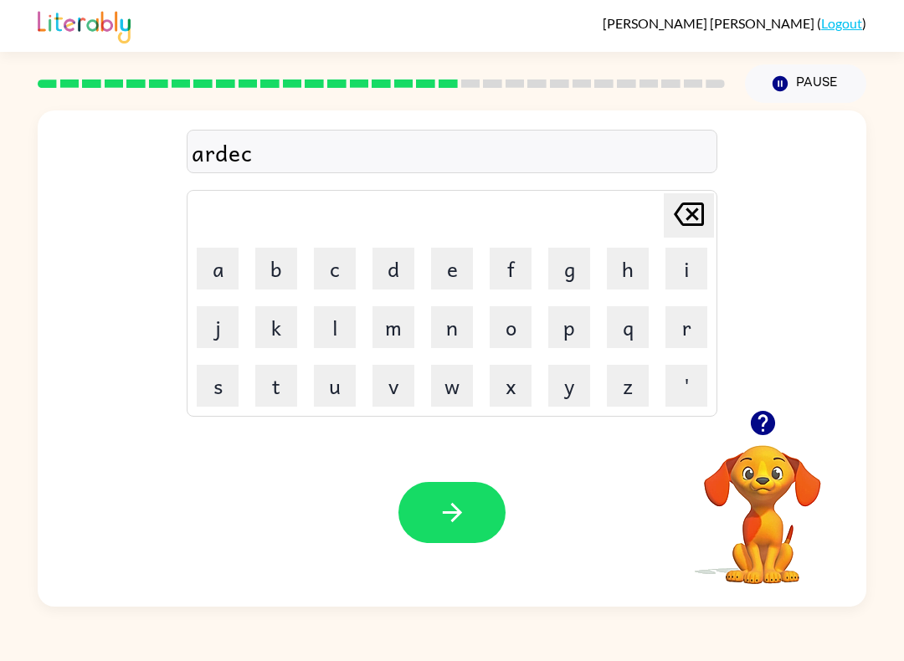
click at [631, 271] on button "h" at bounding box center [628, 269] width 42 height 42
click at [476, 498] on button "button" at bounding box center [451, 512] width 107 height 61
click at [757, 428] on icon "button" at bounding box center [762, 423] width 24 height 24
click at [511, 266] on button "f" at bounding box center [511, 269] width 42 height 42
click at [517, 332] on button "o" at bounding box center [511, 327] width 42 height 42
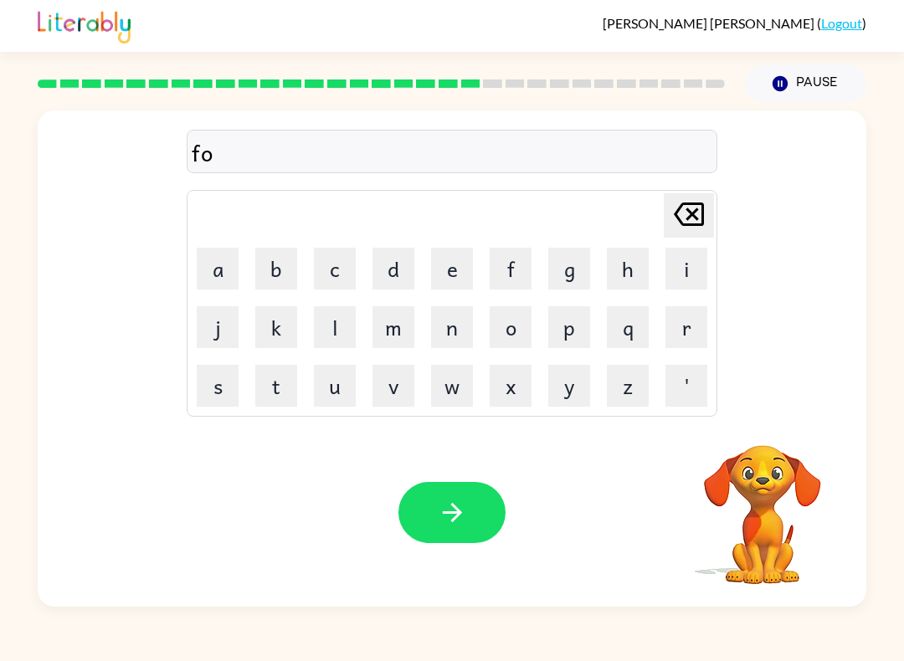
click at [325, 317] on button "l" at bounding box center [335, 327] width 42 height 42
click at [513, 333] on button "o" at bounding box center [511, 327] width 42 height 42
click at [465, 380] on button "w" at bounding box center [452, 386] width 42 height 42
click at [372, 285] on button "d" at bounding box center [393, 269] width 42 height 42
click at [706, 225] on icon "[PERSON_NAME] last character input" at bounding box center [689, 214] width 40 height 40
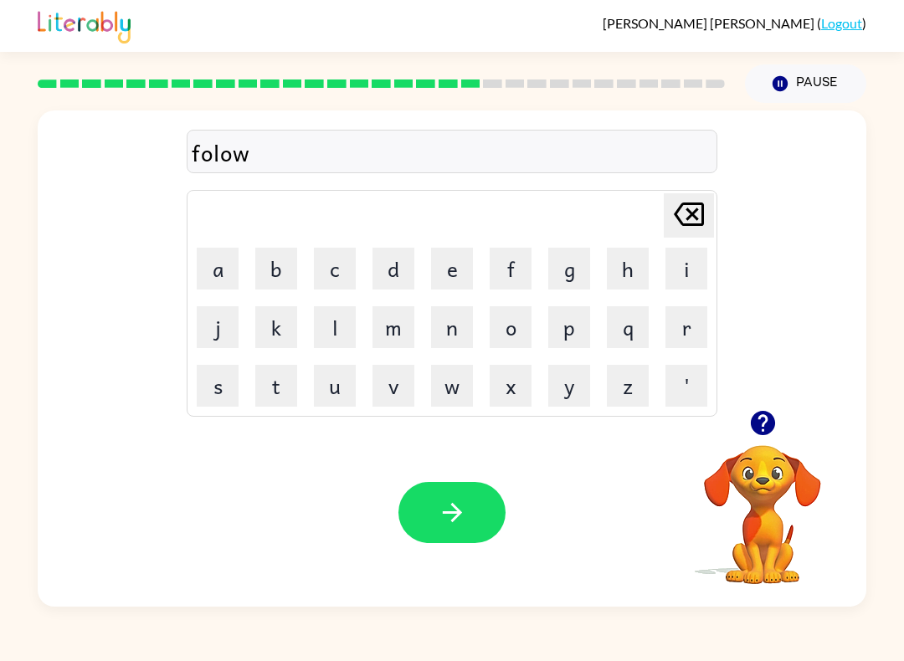
click at [449, 272] on button "e" at bounding box center [452, 269] width 42 height 42
click at [382, 270] on button "d" at bounding box center [393, 269] width 42 height 42
click at [456, 497] on button "button" at bounding box center [451, 512] width 107 height 61
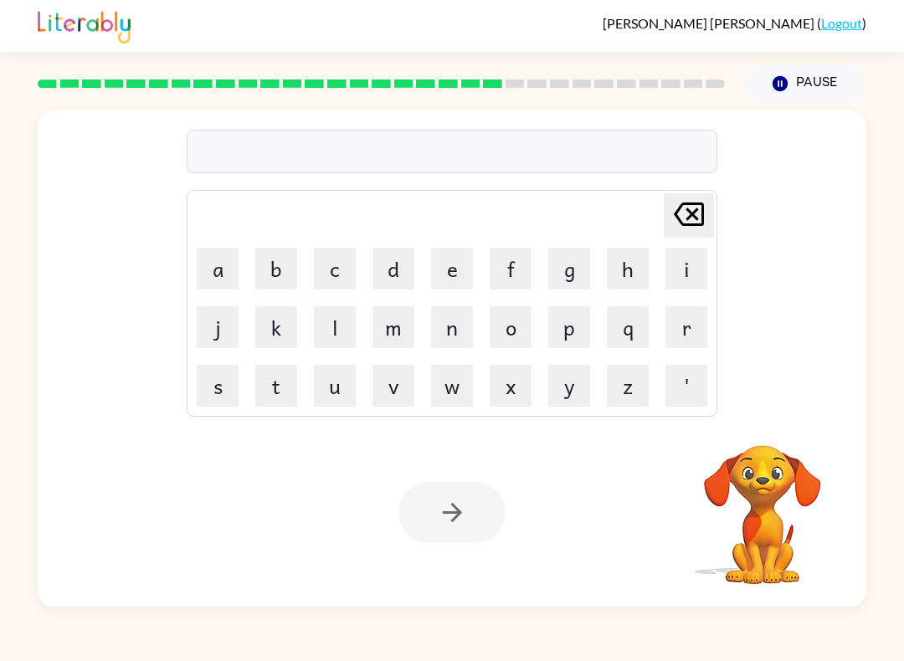
click at [232, 372] on button "s" at bounding box center [218, 386] width 42 height 42
click at [454, 270] on button "e" at bounding box center [452, 269] width 42 height 42
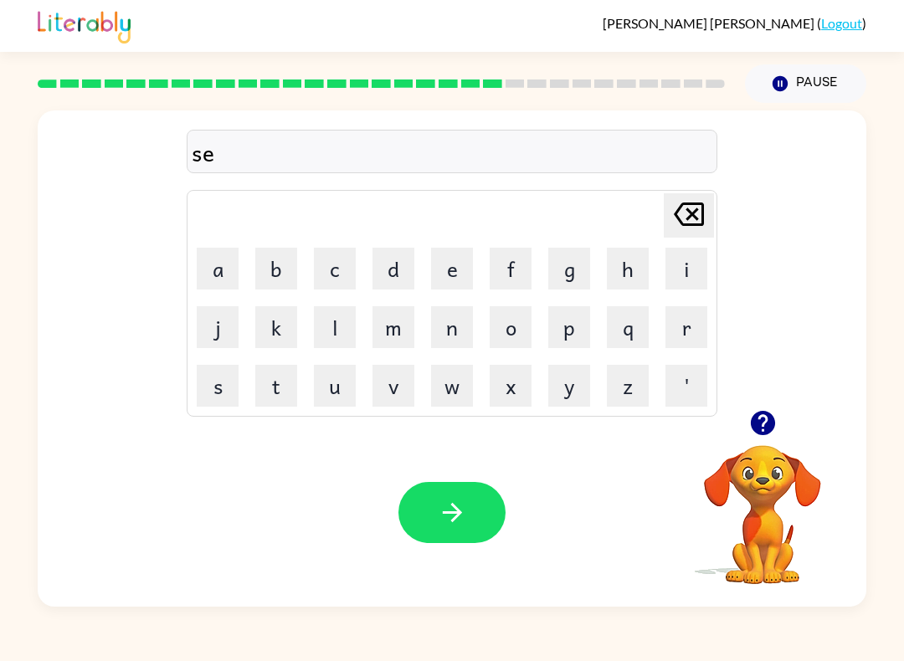
click at [454, 331] on button "n" at bounding box center [452, 327] width 42 height 42
click at [292, 385] on button "t" at bounding box center [276, 386] width 42 height 42
click at [433, 263] on button "e" at bounding box center [452, 269] width 42 height 42
click at [566, 331] on button "p" at bounding box center [569, 327] width 42 height 42
click at [456, 268] on button "e" at bounding box center [452, 269] width 42 height 42
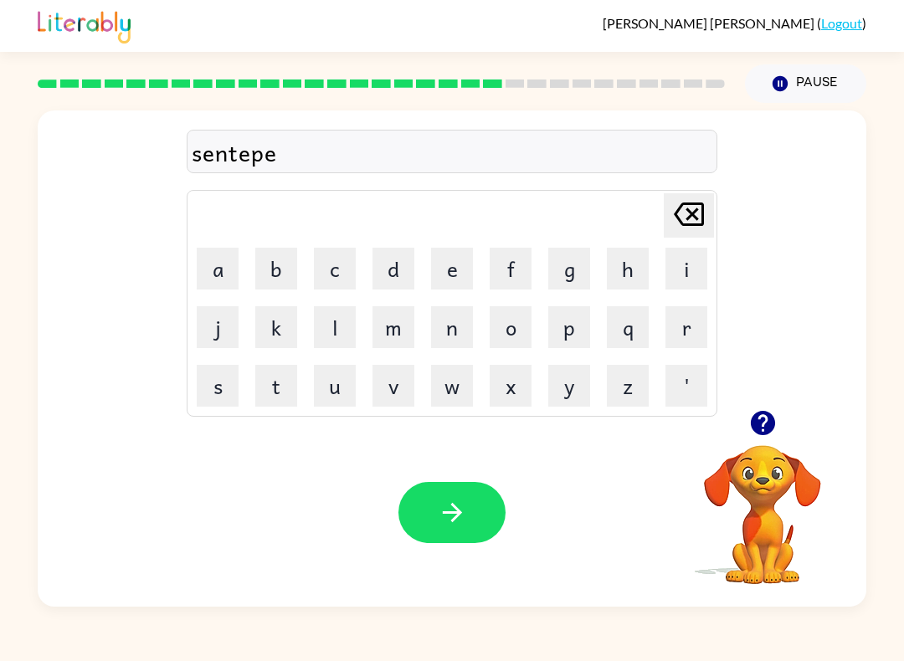
click at [456, 267] on button "e" at bounding box center [452, 269] width 42 height 42
click at [428, 278] on td "e" at bounding box center [451, 268] width 57 height 57
click at [470, 518] on button "button" at bounding box center [451, 512] width 107 height 61
click at [225, 378] on button "s" at bounding box center [218, 386] width 42 height 42
click at [225, 377] on button "s" at bounding box center [218, 386] width 42 height 42
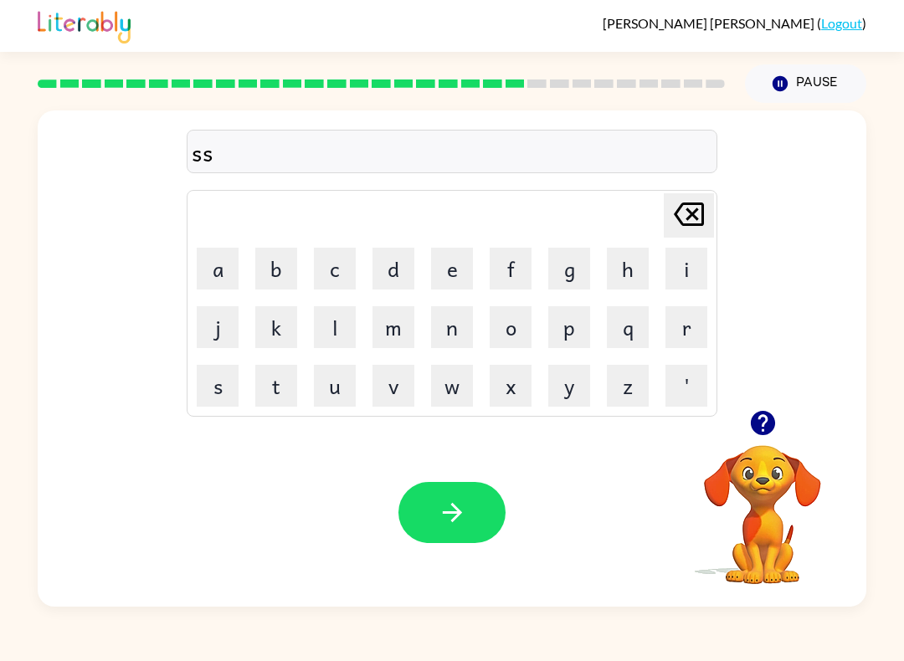
click at [523, 335] on button "o" at bounding box center [511, 327] width 42 height 42
click at [220, 382] on button "s" at bounding box center [218, 386] width 42 height 42
click at [291, 394] on button "t" at bounding box center [276, 386] width 42 height 42
click at [693, 212] on icon "[PERSON_NAME] last character input" at bounding box center [689, 214] width 40 height 40
click at [692, 212] on icon "[PERSON_NAME] last character input" at bounding box center [689, 214] width 40 height 40
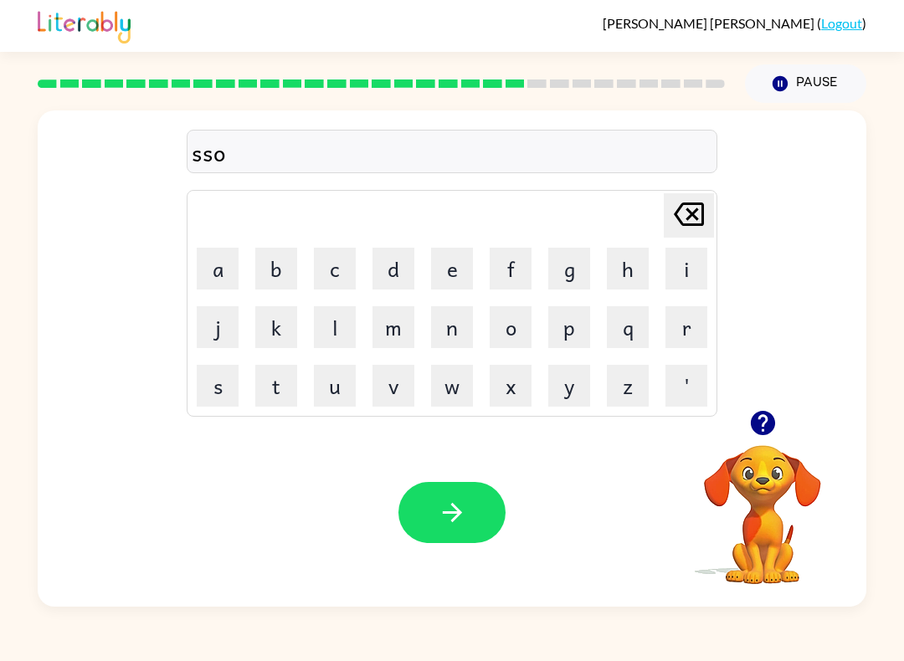
click at [697, 214] on icon "[PERSON_NAME] last character input" at bounding box center [689, 214] width 40 height 40
click at [516, 313] on button "o" at bounding box center [511, 327] width 42 height 42
click at [228, 380] on button "s" at bounding box center [218, 386] width 42 height 42
click at [275, 397] on button "t" at bounding box center [276, 386] width 42 height 42
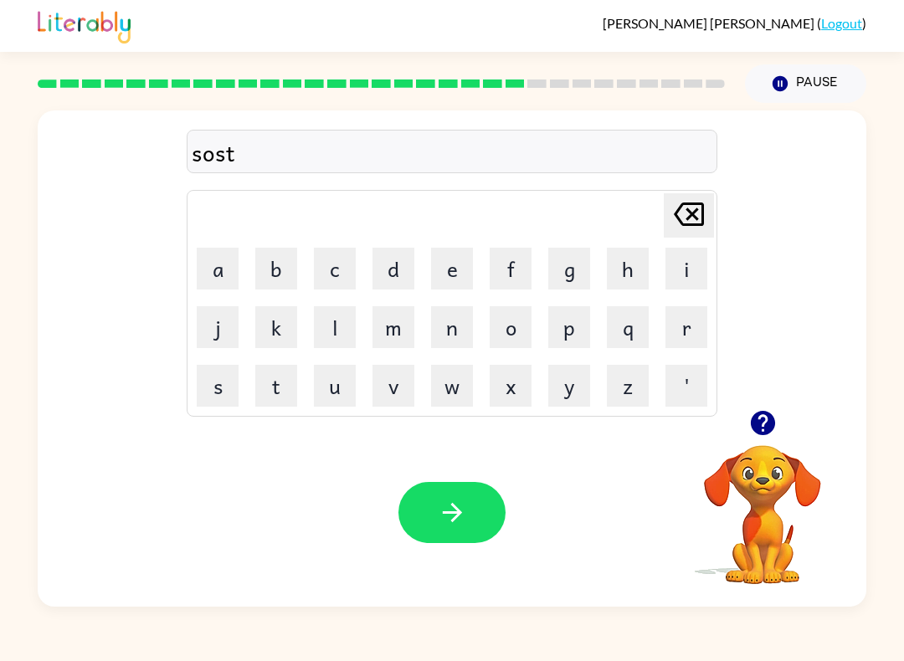
click at [471, 261] on button "e" at bounding box center [452, 269] width 42 height 42
click at [409, 264] on button "d" at bounding box center [393, 269] width 42 height 42
click at [438, 502] on icon "button" at bounding box center [452, 512] width 29 height 29
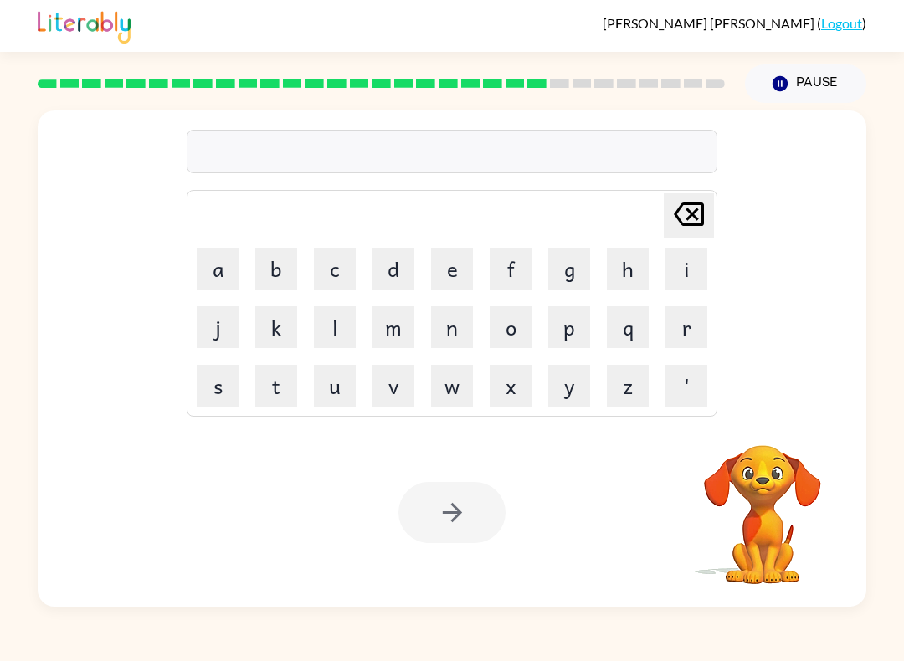
click at [511, 273] on button "f" at bounding box center [511, 269] width 42 height 42
click at [517, 331] on button "o" at bounding box center [511, 327] width 42 height 42
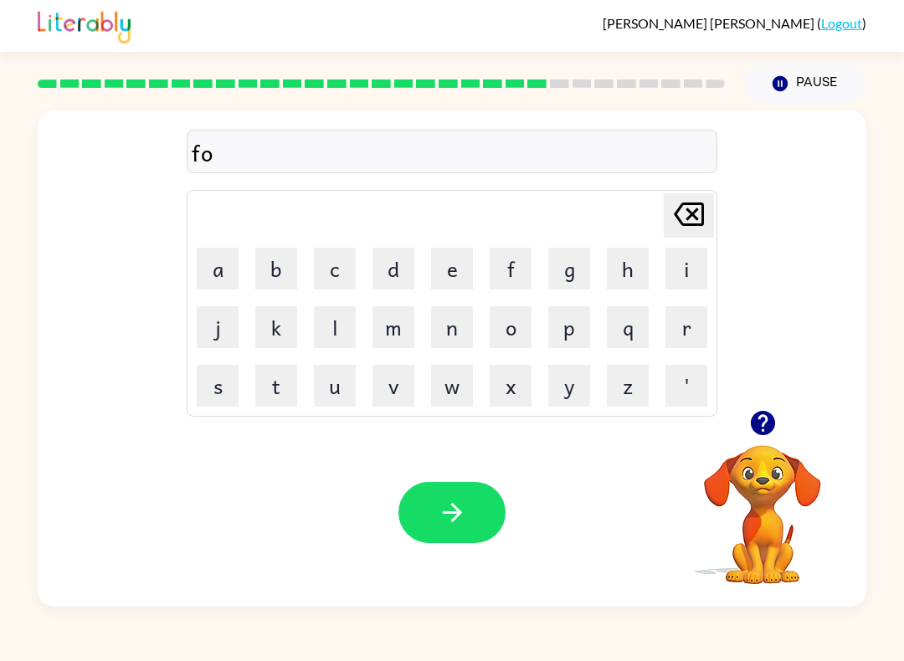
click at [680, 323] on button "r" at bounding box center [686, 327] width 42 height 42
click at [467, 393] on button "w" at bounding box center [452, 386] width 42 height 42
click at [517, 321] on button "o" at bounding box center [511, 327] width 42 height 42
click at [679, 321] on button "r" at bounding box center [686, 327] width 42 height 42
click at [403, 264] on button "d" at bounding box center [393, 269] width 42 height 42
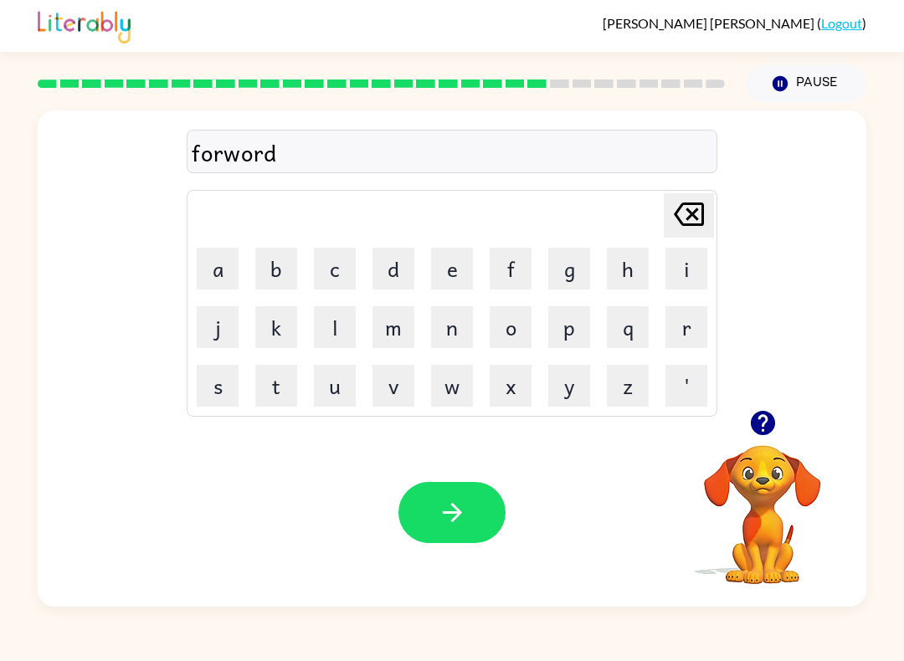
click at [443, 503] on icon "button" at bounding box center [452, 512] width 29 height 29
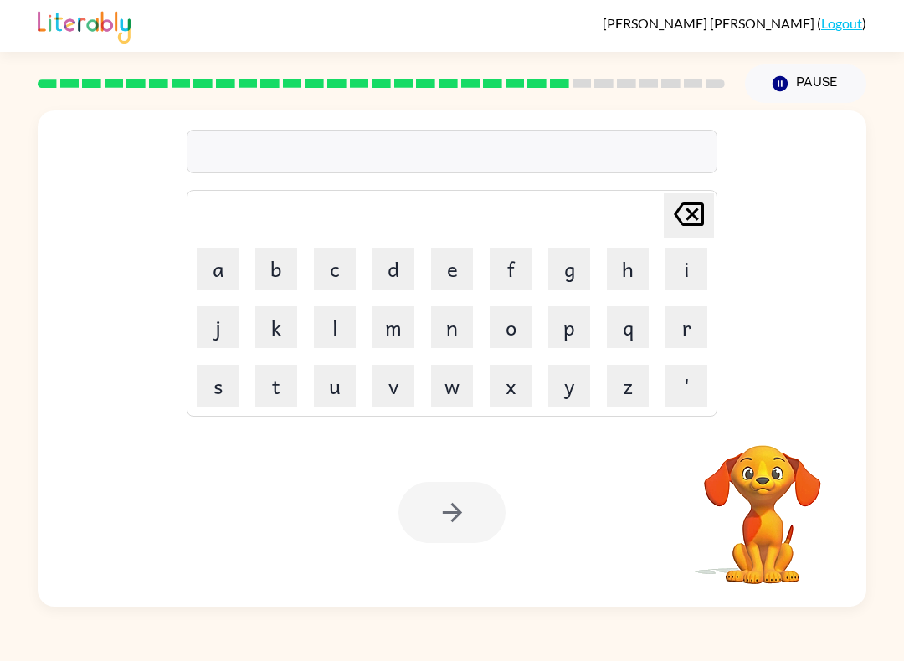
click at [695, 315] on button "r" at bounding box center [686, 327] width 42 height 42
click at [463, 258] on button "e" at bounding box center [452, 269] width 42 height 42
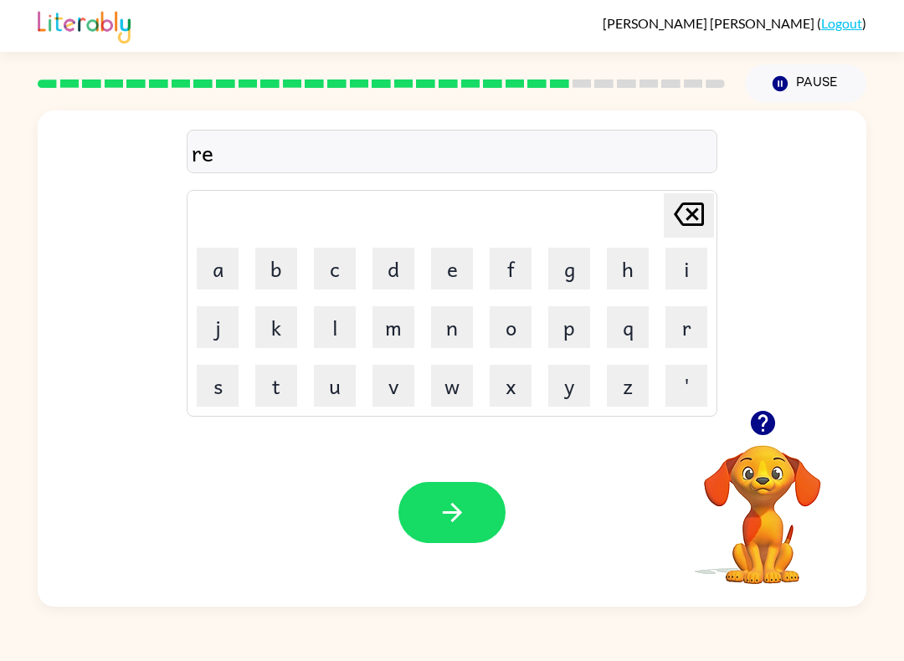
click at [336, 331] on button "l" at bounding box center [335, 327] width 42 height 42
click at [427, 264] on td "e" at bounding box center [451, 268] width 57 height 57
click at [452, 263] on button "e" at bounding box center [452, 269] width 42 height 42
click at [402, 267] on button "d" at bounding box center [393, 269] width 42 height 42
click at [460, 258] on button "e" at bounding box center [452, 269] width 42 height 42
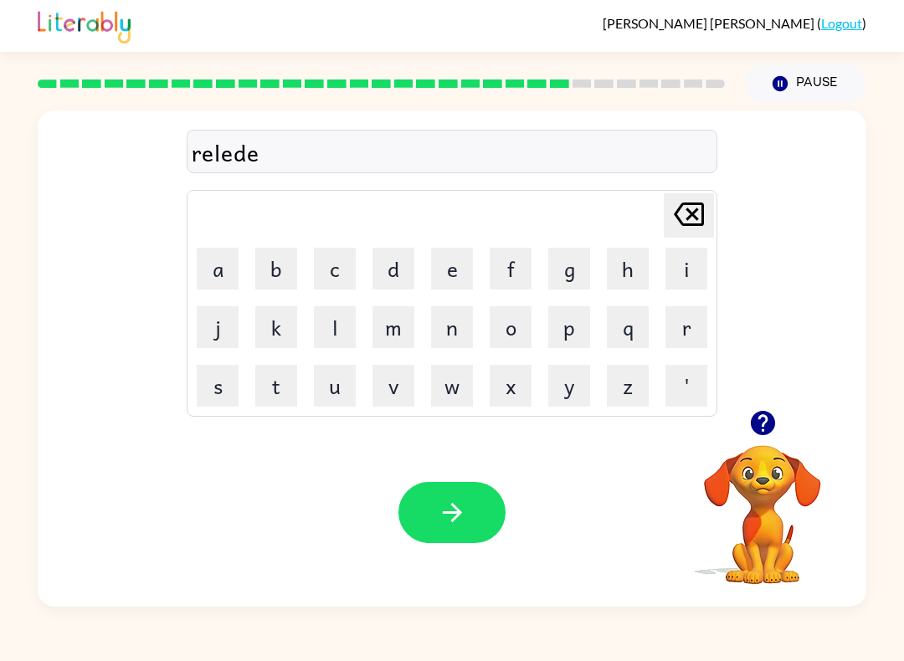
click at [399, 270] on button "d" at bounding box center [393, 269] width 42 height 42
click at [462, 507] on icon "button" at bounding box center [452, 512] width 29 height 29
click at [773, 423] on icon "button" at bounding box center [762, 423] width 24 height 24
click at [560, 285] on button "g" at bounding box center [569, 269] width 42 height 42
click at [515, 336] on button "o" at bounding box center [511, 327] width 42 height 42
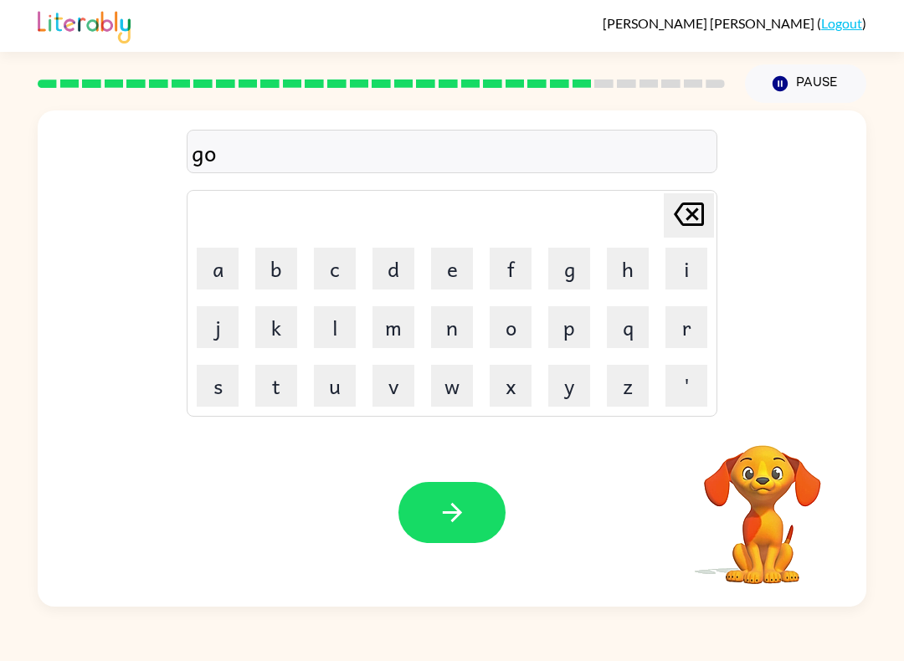
click at [284, 268] on button "b" at bounding box center [276, 269] width 42 height 42
click at [326, 319] on button "l" at bounding box center [335, 327] width 42 height 42
click at [677, 276] on button "i" at bounding box center [686, 269] width 42 height 42
click at [470, 333] on button "n" at bounding box center [452, 327] width 42 height 42
click at [459, 485] on button "button" at bounding box center [451, 512] width 107 height 61
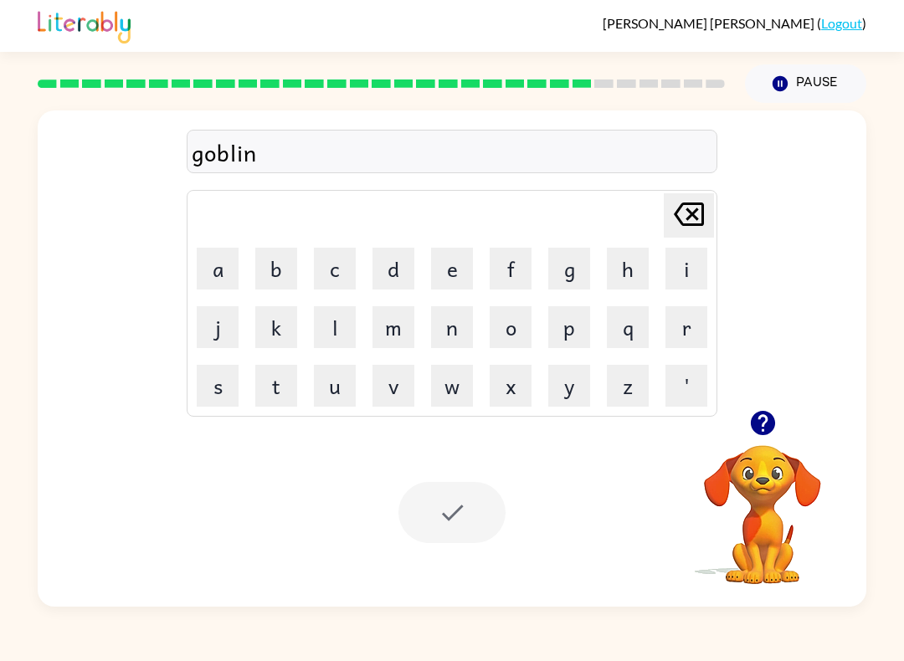
click at [471, 519] on div at bounding box center [451, 512] width 107 height 61
click at [324, 333] on button "l" at bounding box center [335, 327] width 42 height 42
click at [354, 400] on button "u" at bounding box center [335, 386] width 42 height 42
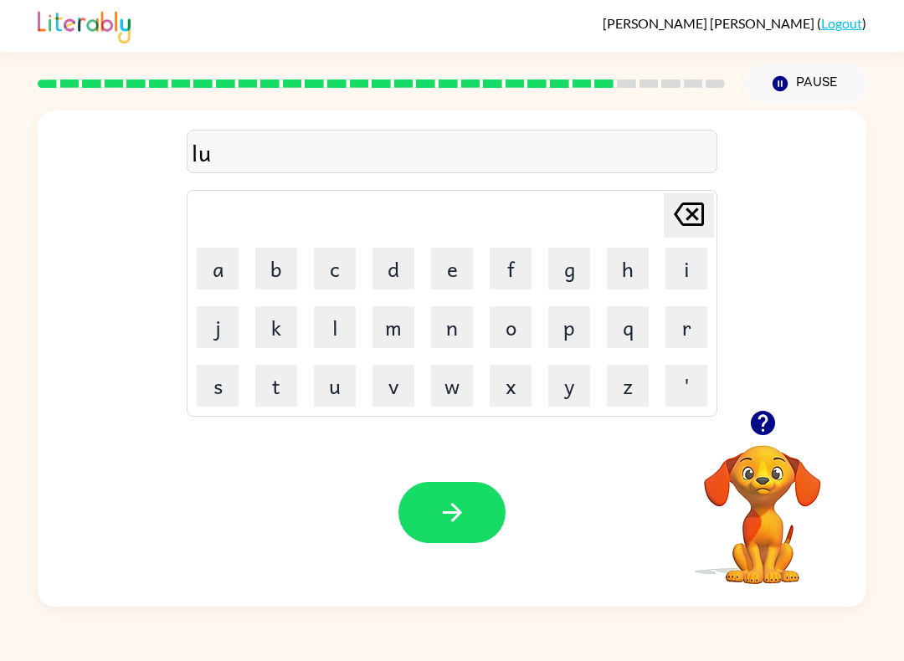
click at [450, 339] on button "n" at bounding box center [452, 327] width 42 height 42
click at [701, 215] on icon at bounding box center [689, 214] width 30 height 23
click at [389, 326] on button "m" at bounding box center [393, 327] width 42 height 42
click at [285, 260] on button "b" at bounding box center [276, 269] width 42 height 42
click at [455, 271] on button "e" at bounding box center [452, 269] width 42 height 42
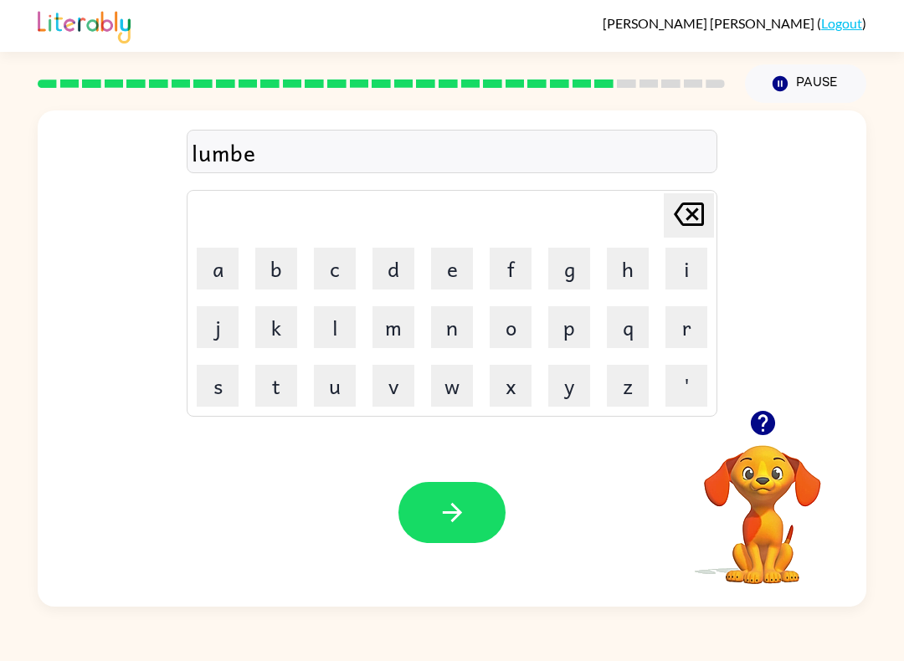
click at [687, 329] on button "r" at bounding box center [686, 327] width 42 height 42
click at [221, 324] on button "j" at bounding box center [218, 327] width 42 height 42
click at [216, 262] on button "a" at bounding box center [218, 269] width 42 height 42
click at [323, 265] on button "c" at bounding box center [335, 269] width 42 height 42
click at [273, 338] on button "k" at bounding box center [276, 327] width 42 height 42
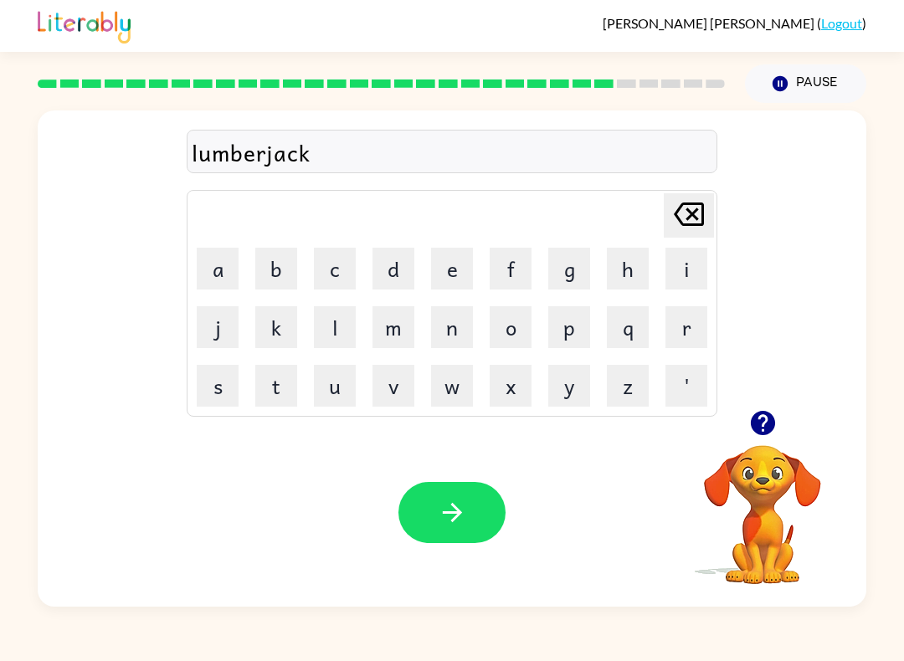
click at [449, 525] on icon "button" at bounding box center [452, 512] width 29 height 29
click at [757, 429] on icon "button" at bounding box center [762, 423] width 24 height 24
click at [580, 340] on button "p" at bounding box center [569, 327] width 42 height 42
click at [423, 269] on td "e" at bounding box center [451, 268] width 57 height 57
click at [448, 267] on button "e" at bounding box center [452, 269] width 42 height 42
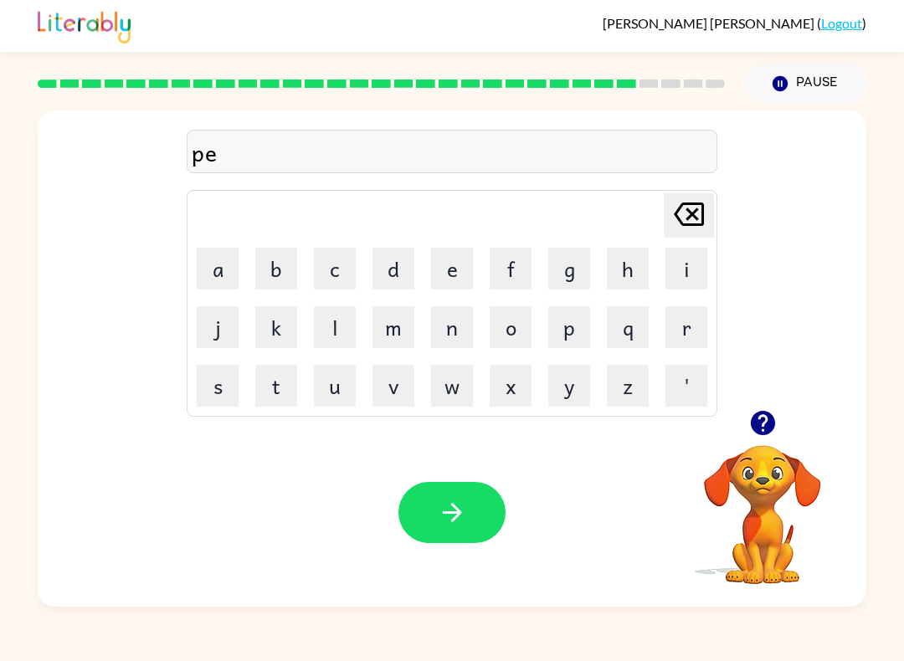
click at [227, 273] on button "a" at bounding box center [218, 269] width 42 height 42
click at [689, 316] on button "r" at bounding box center [686, 327] width 42 height 42
click at [223, 367] on button "s" at bounding box center [218, 386] width 42 height 42
click at [492, 527] on button "button" at bounding box center [451, 512] width 107 height 61
click at [280, 397] on button "t" at bounding box center [276, 386] width 42 height 42
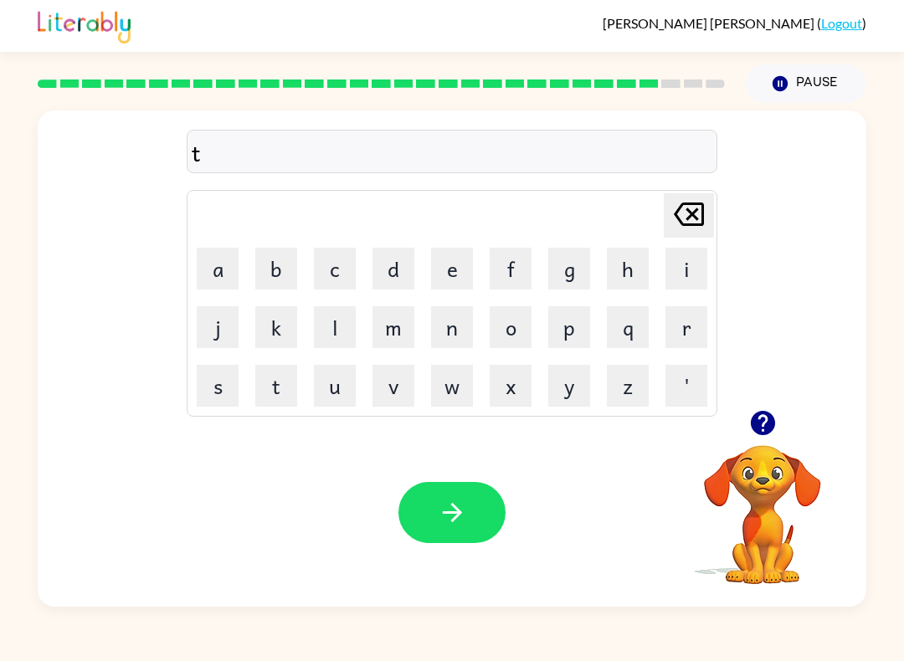
click at [631, 273] on button "h" at bounding box center [628, 269] width 42 height 42
click at [680, 269] on button "i" at bounding box center [686, 269] width 42 height 42
click at [451, 329] on button "n" at bounding box center [452, 327] width 42 height 42
click at [471, 515] on button "button" at bounding box center [451, 512] width 107 height 61
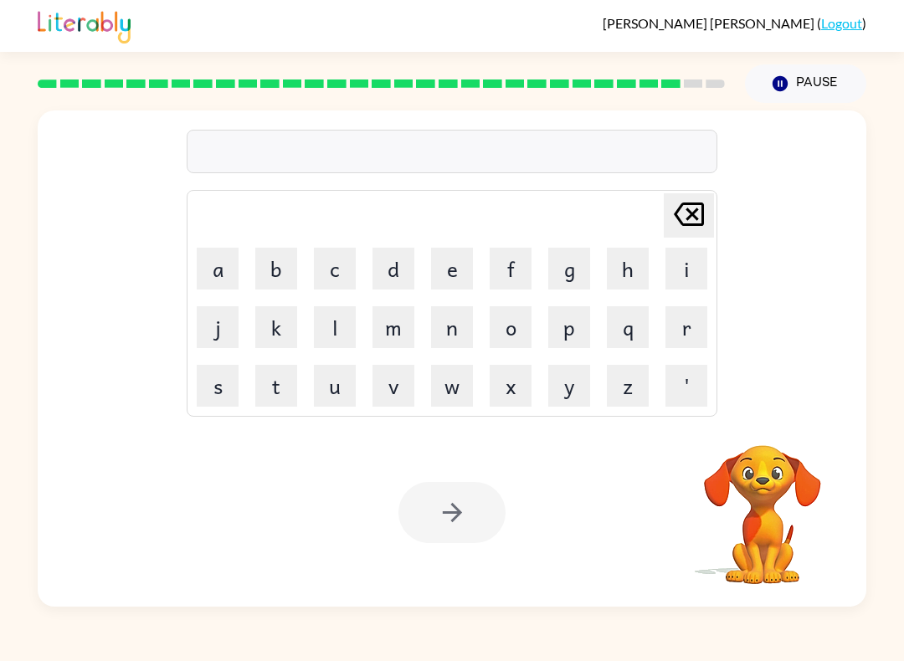
click at [216, 387] on button "s" at bounding box center [218, 386] width 42 height 42
click at [447, 264] on button "e" at bounding box center [452, 269] width 42 height 42
click at [349, 345] on button "l" at bounding box center [335, 327] width 42 height 42
click at [400, 392] on button "v" at bounding box center [393, 386] width 42 height 42
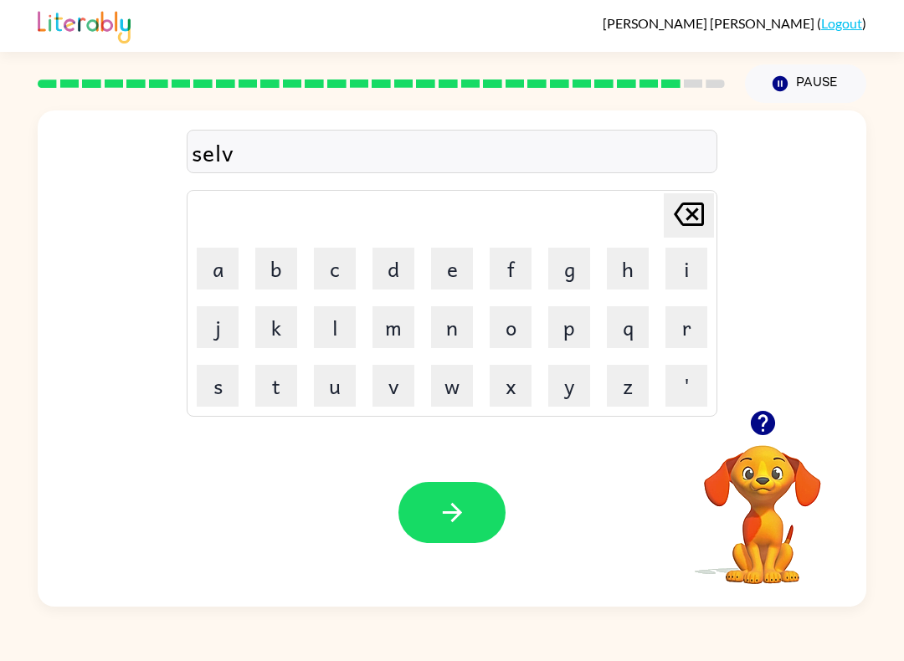
click at [444, 260] on button "e" at bounding box center [452, 269] width 42 height 42
click at [685, 326] on button "r" at bounding box center [686, 327] width 42 height 42
click at [446, 386] on button "w" at bounding box center [452, 386] width 42 height 42
click at [439, 269] on button "e" at bounding box center [452, 269] width 42 height 42
click at [675, 333] on button "r" at bounding box center [686, 327] width 42 height 42
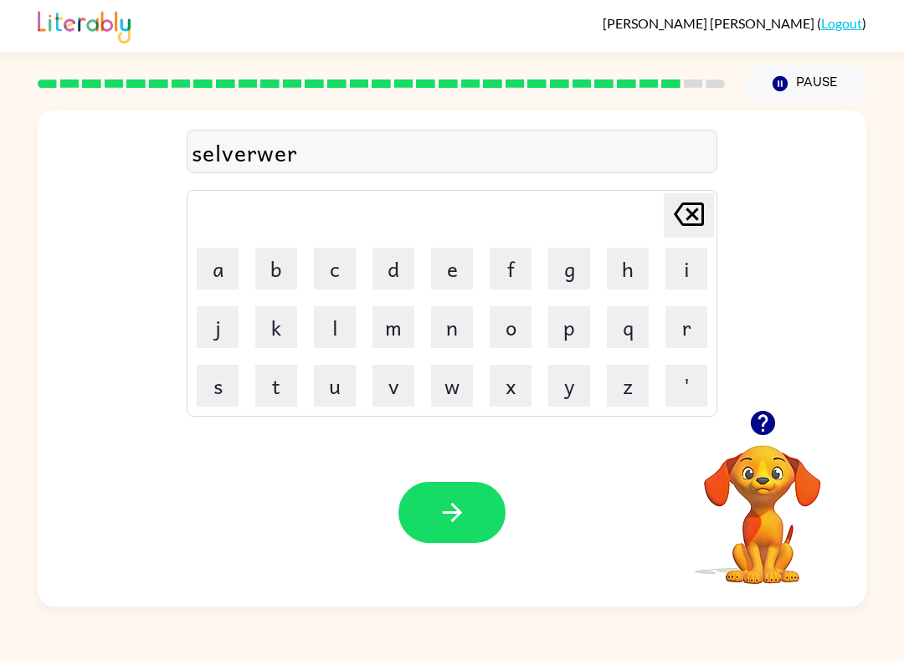
click at [446, 255] on button "e" at bounding box center [452, 269] width 42 height 42
click at [469, 522] on button "button" at bounding box center [451, 512] width 107 height 61
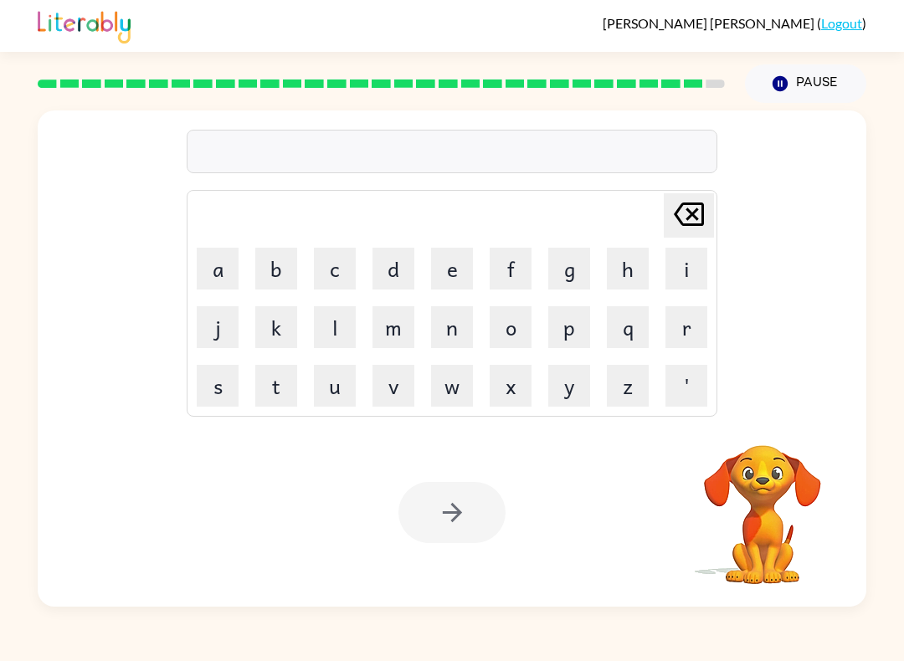
click at [343, 388] on button "u" at bounding box center [335, 386] width 42 height 42
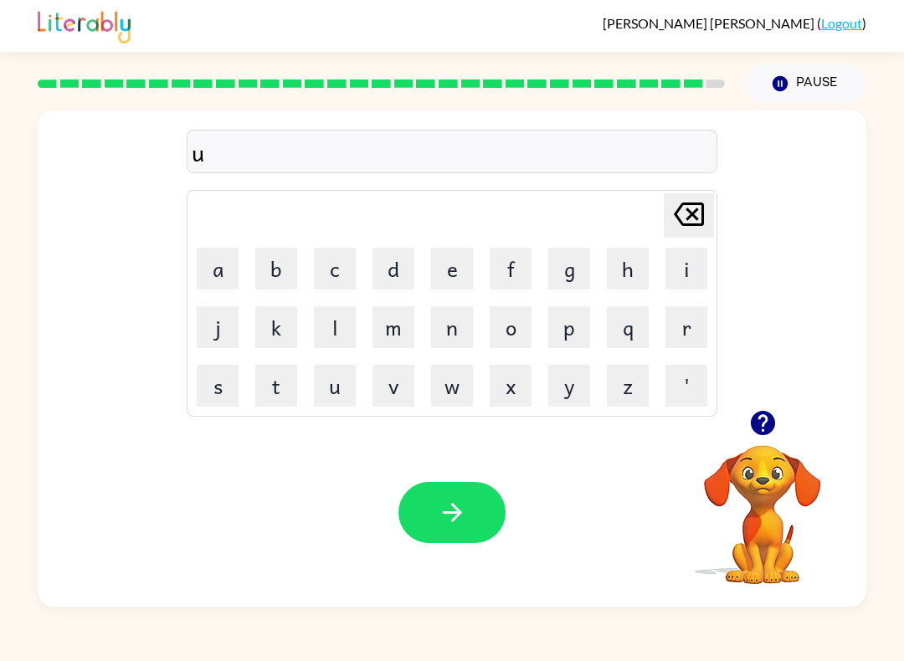
click at [449, 333] on button "n" at bounding box center [452, 327] width 42 height 42
click at [347, 378] on button "u" at bounding box center [335, 386] width 42 height 42
click at [529, 257] on button "f" at bounding box center [511, 269] width 42 height 42
click at [694, 326] on button "r" at bounding box center [686, 327] width 42 height 42
click at [470, 274] on button "e" at bounding box center [452, 269] width 42 height 42
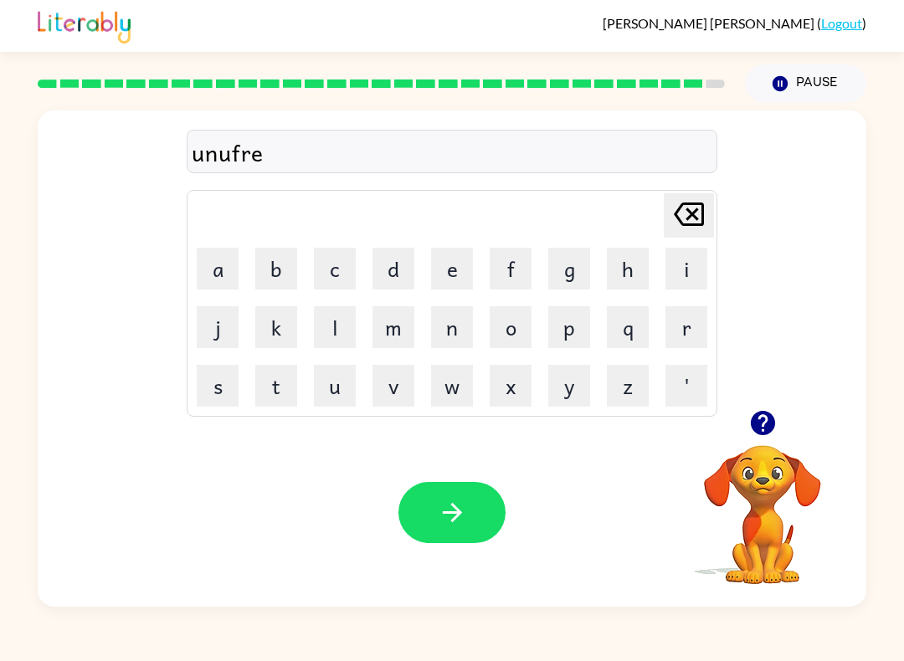
click at [691, 259] on button "i" at bounding box center [686, 269] width 42 height 42
click at [397, 268] on button "d" at bounding box center [393, 269] width 42 height 42
click at [454, 485] on button "button" at bounding box center [451, 512] width 107 height 61
click at [459, 485] on div at bounding box center [451, 512] width 107 height 61
click at [39, 534] on div "Your browser must support playing .mp4 files to use Literably. Please try using…" at bounding box center [452, 512] width 829 height 188
